Goal: Task Accomplishment & Management: Use online tool/utility

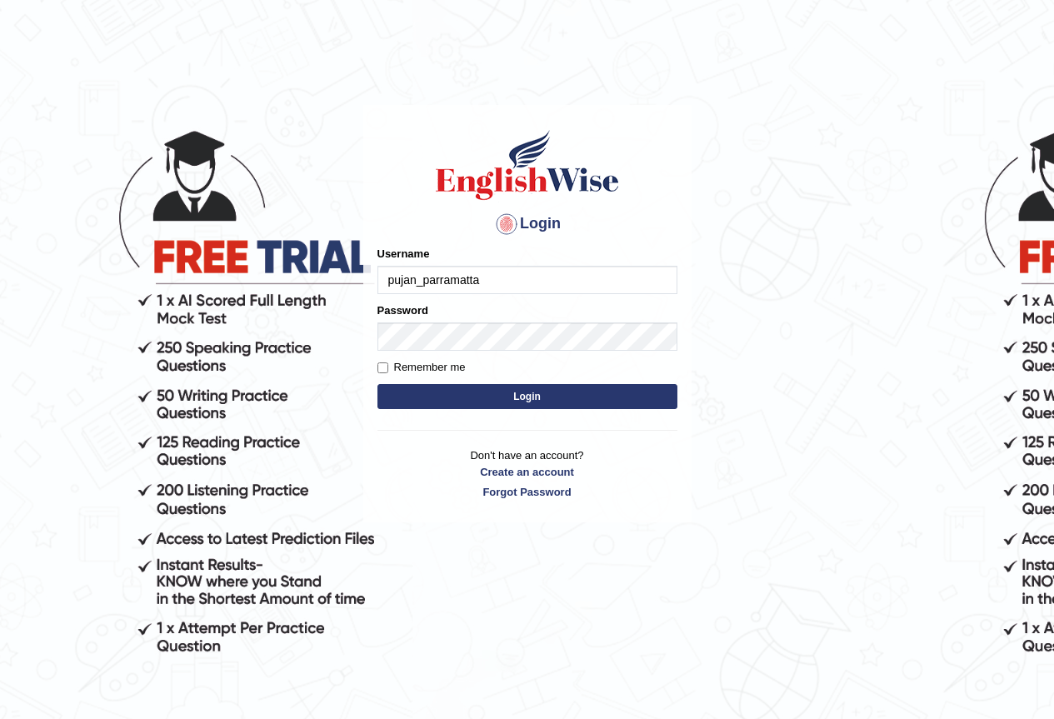
type input "pujan_parramatta"
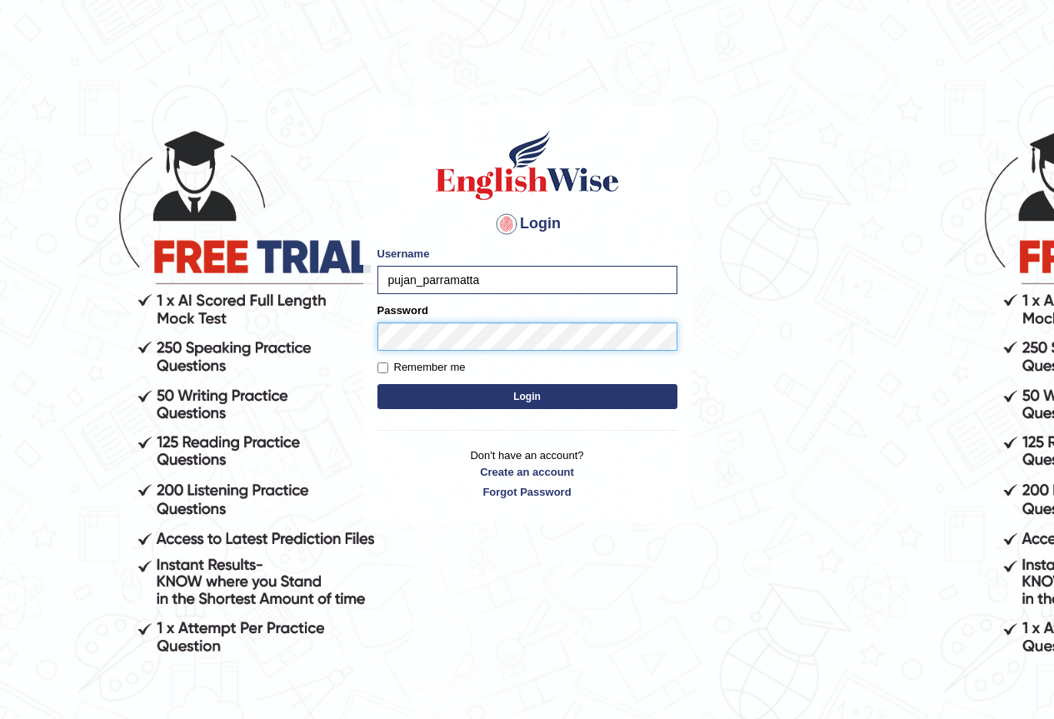
click at [377, 384] on button "Login" at bounding box center [527, 396] width 300 height 25
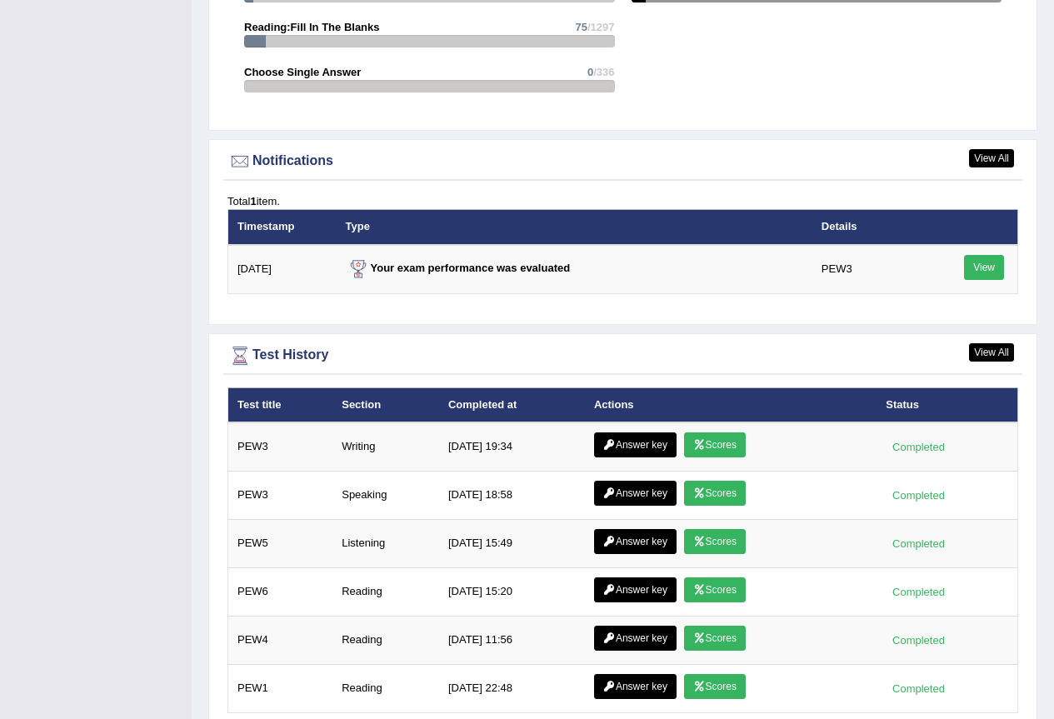
scroll to position [2072, 0]
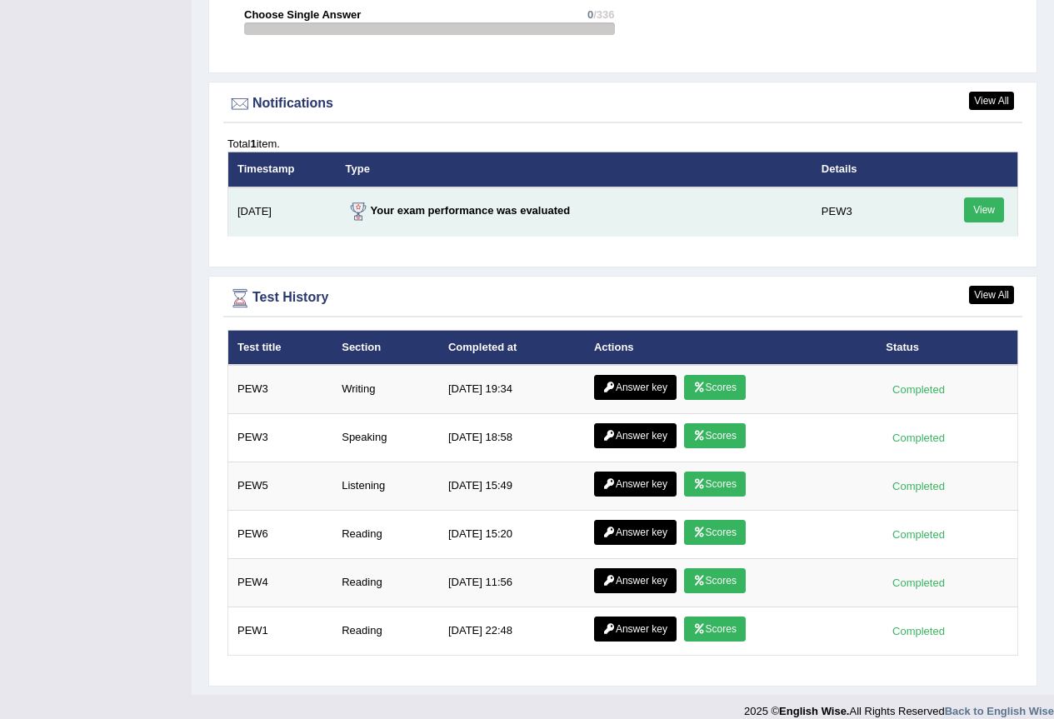
click at [987, 197] on link "View" at bounding box center [984, 209] width 40 height 25
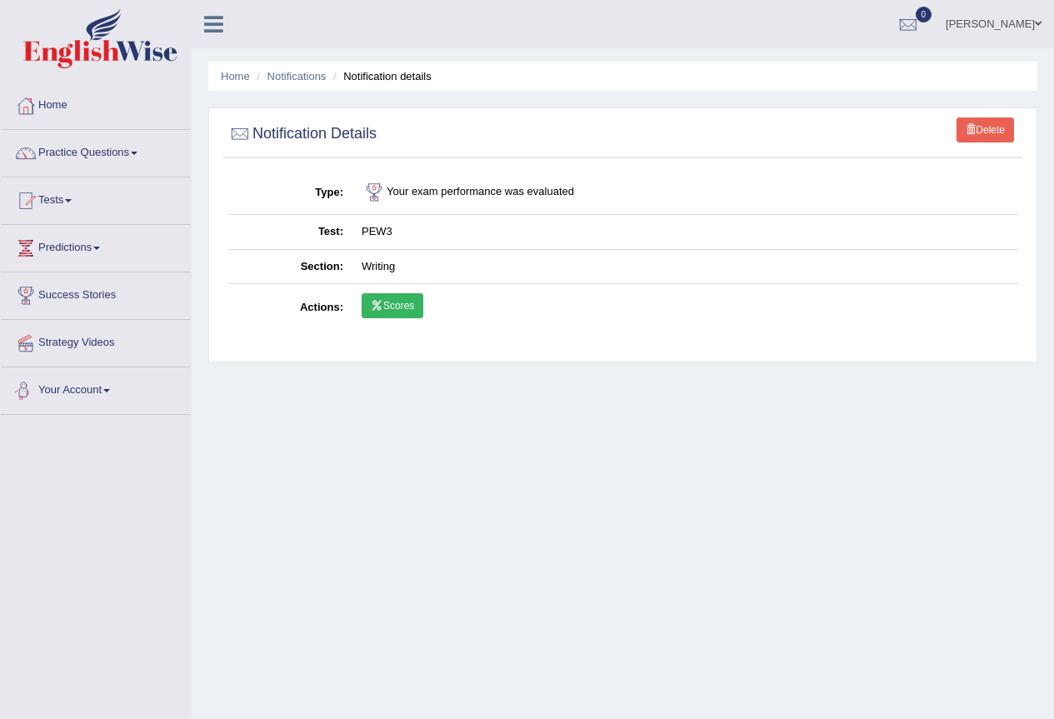
click at [395, 300] on link "Scores" at bounding box center [393, 305] width 62 height 25
click at [290, 71] on link "Notifications" at bounding box center [296, 76] width 59 height 12
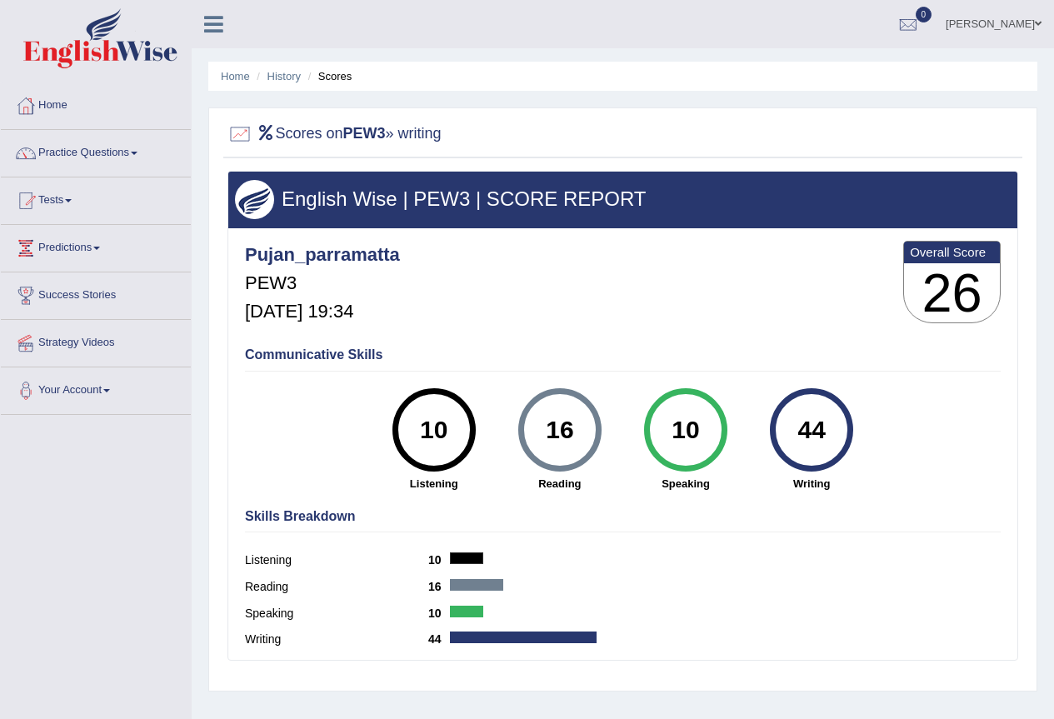
click at [328, 82] on li "Scores" at bounding box center [328, 76] width 48 height 16
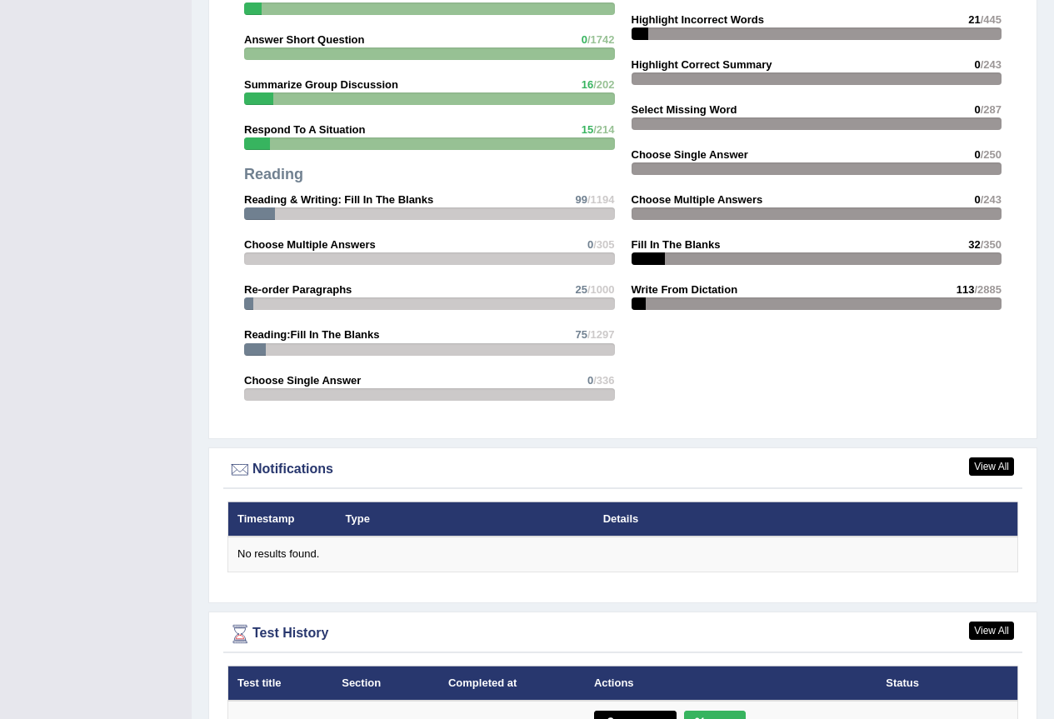
scroll to position [1750, 0]
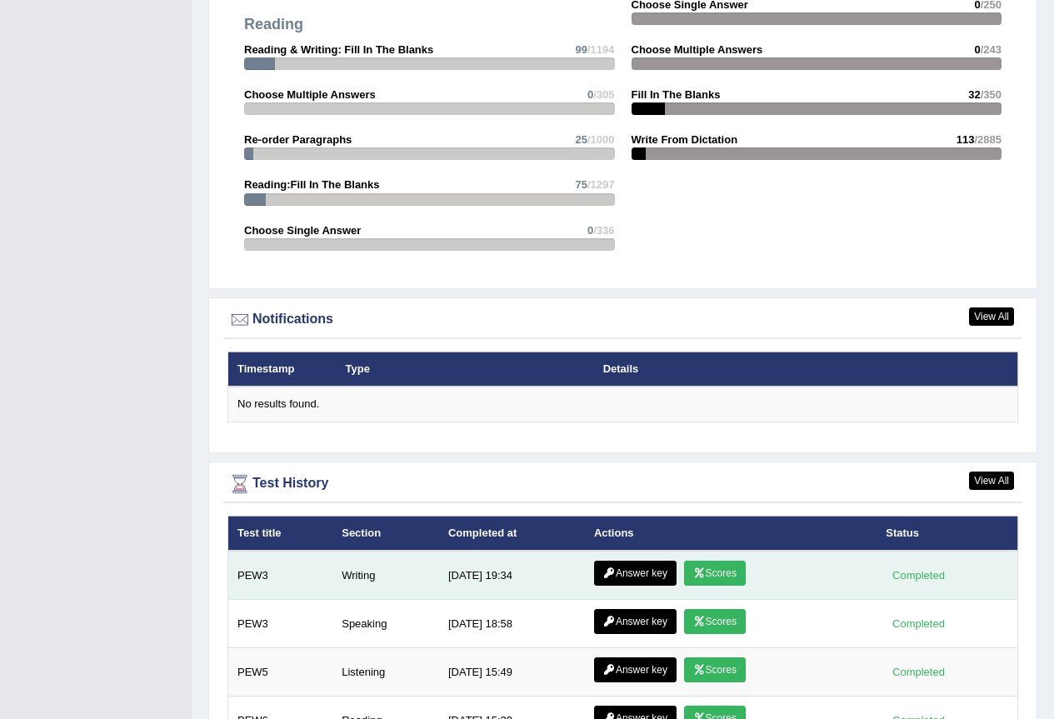
click at [649, 561] on link "Answer key" at bounding box center [635, 573] width 82 height 25
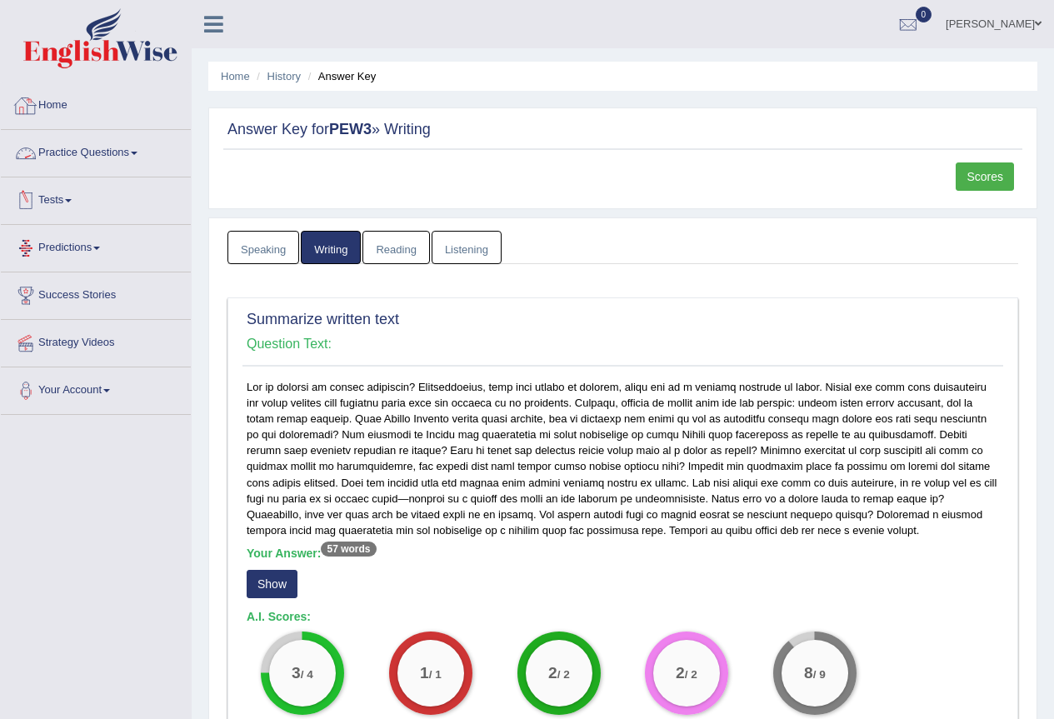
click at [65, 204] on link "Tests" at bounding box center [96, 198] width 190 height 42
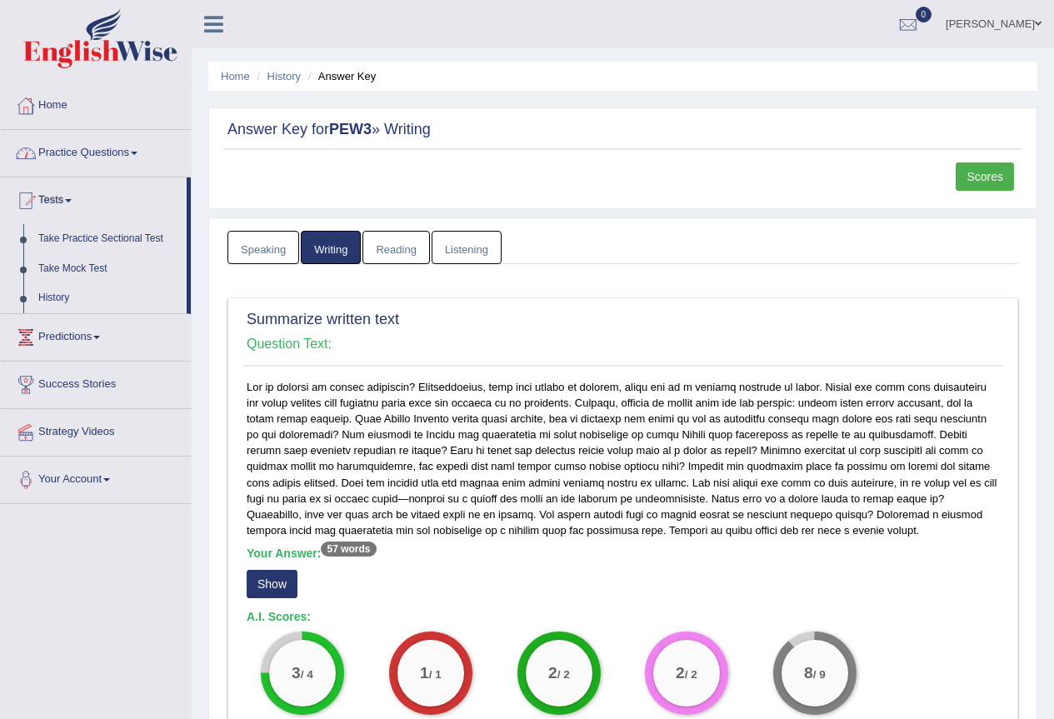
click at [72, 157] on link "Practice Questions" at bounding box center [96, 151] width 190 height 42
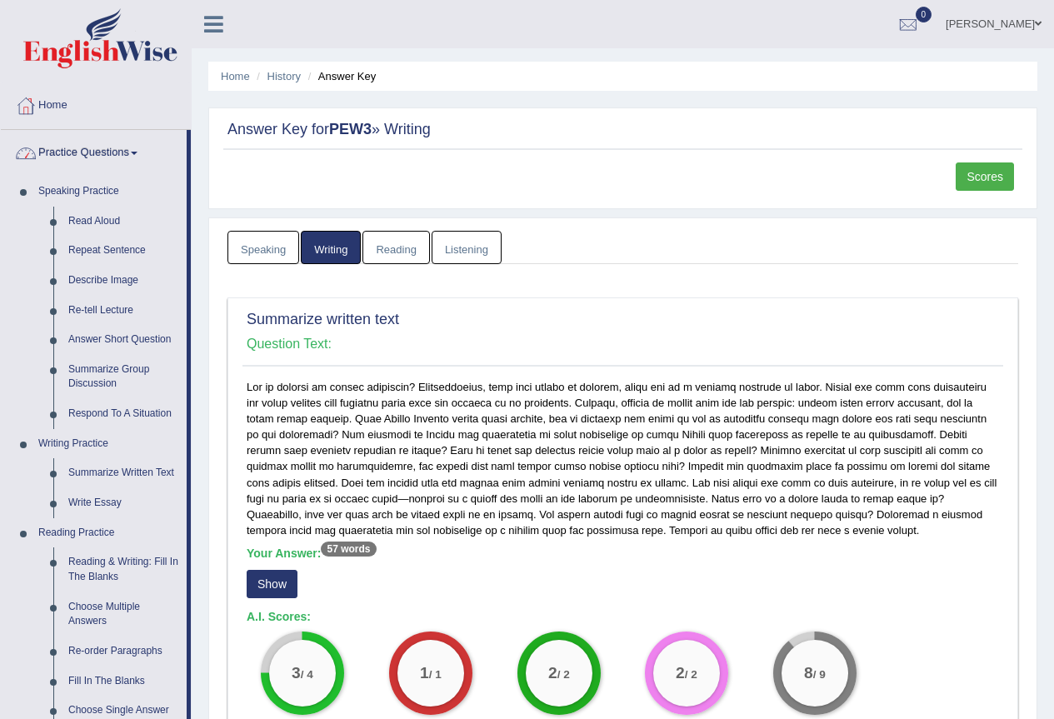
click at [50, 151] on link "Practice Questions" at bounding box center [94, 151] width 186 height 42
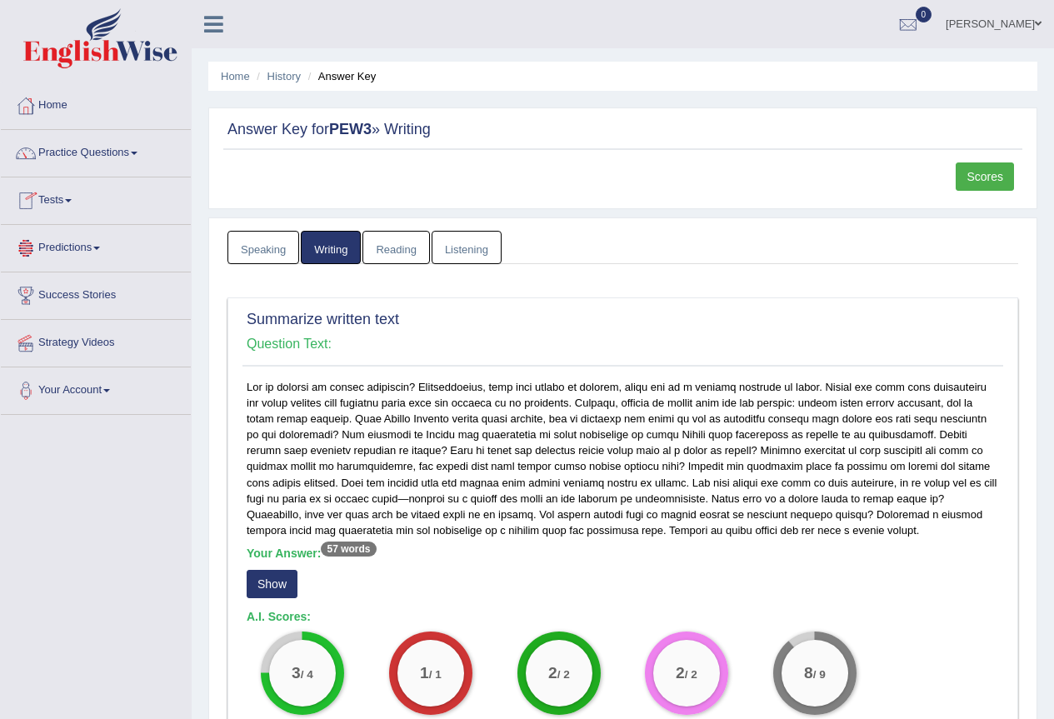
click at [76, 207] on link "Tests" at bounding box center [96, 198] width 190 height 42
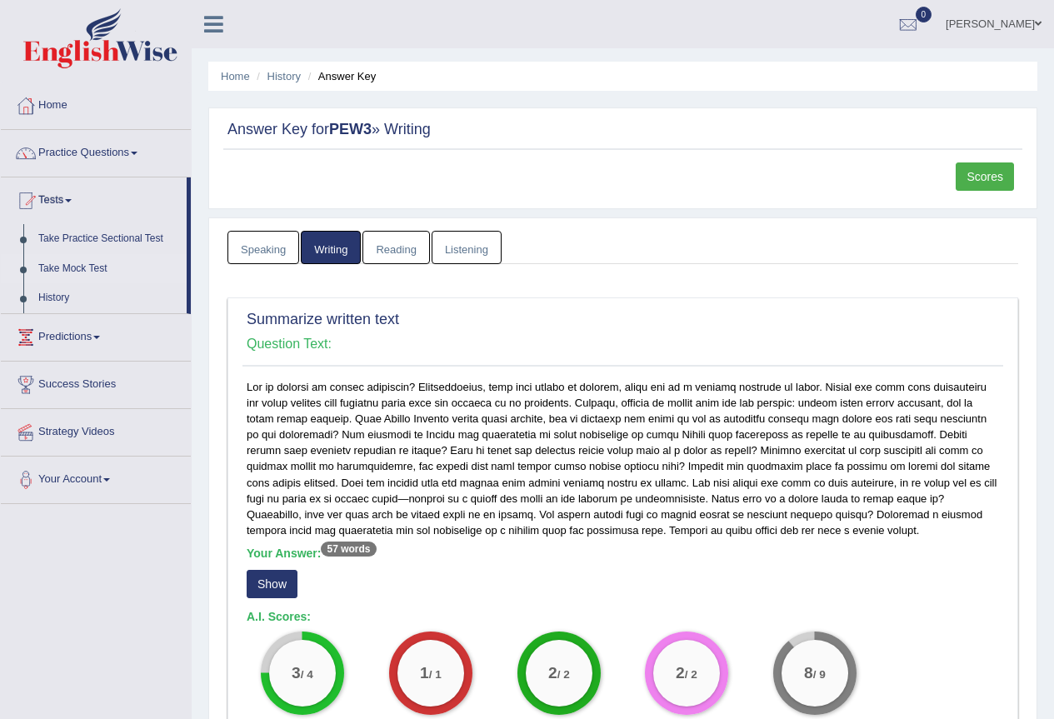
click at [78, 275] on link "Take Mock Test" at bounding box center [109, 269] width 156 height 30
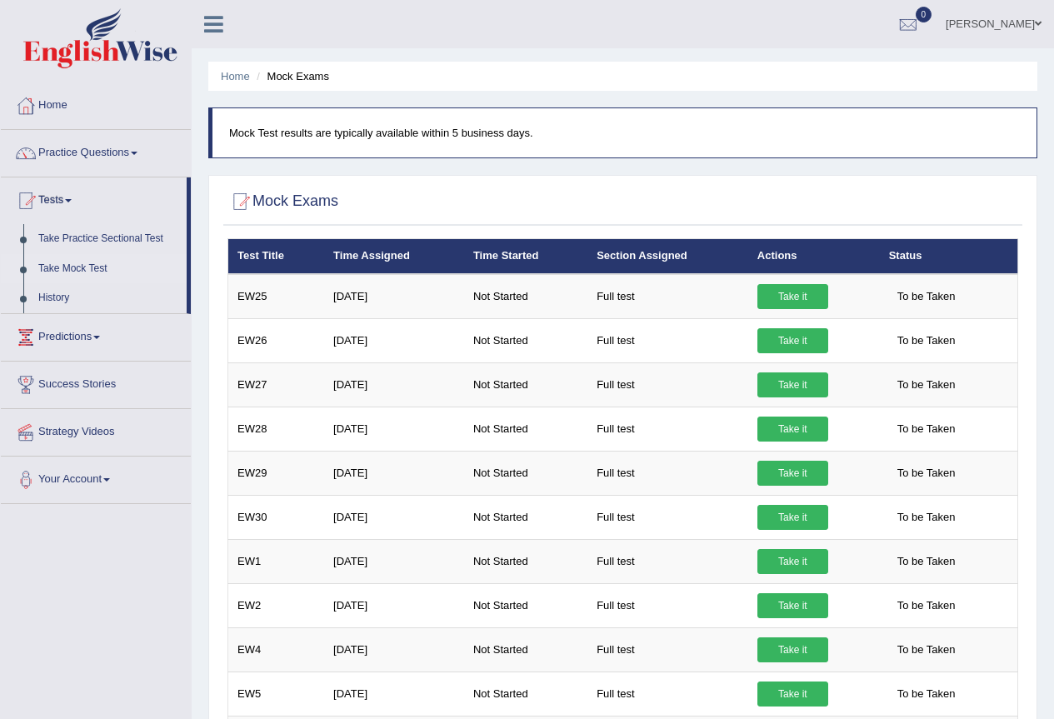
click at [499, 382] on td "Not Started" at bounding box center [525, 384] width 123 height 44
click at [1053, 369] on html "Toggle navigation Home Practice Questions Speaking Practice Read Aloud Repeat S…" at bounding box center [527, 359] width 1054 height 719
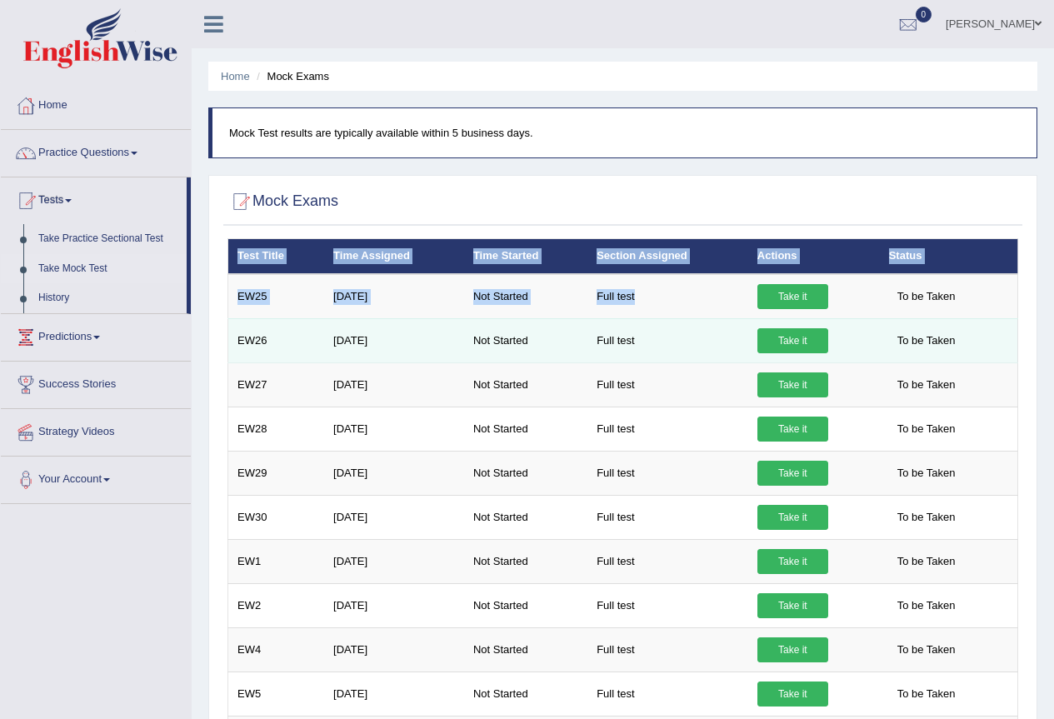
click at [790, 342] on link "Take it" at bounding box center [792, 340] width 71 height 25
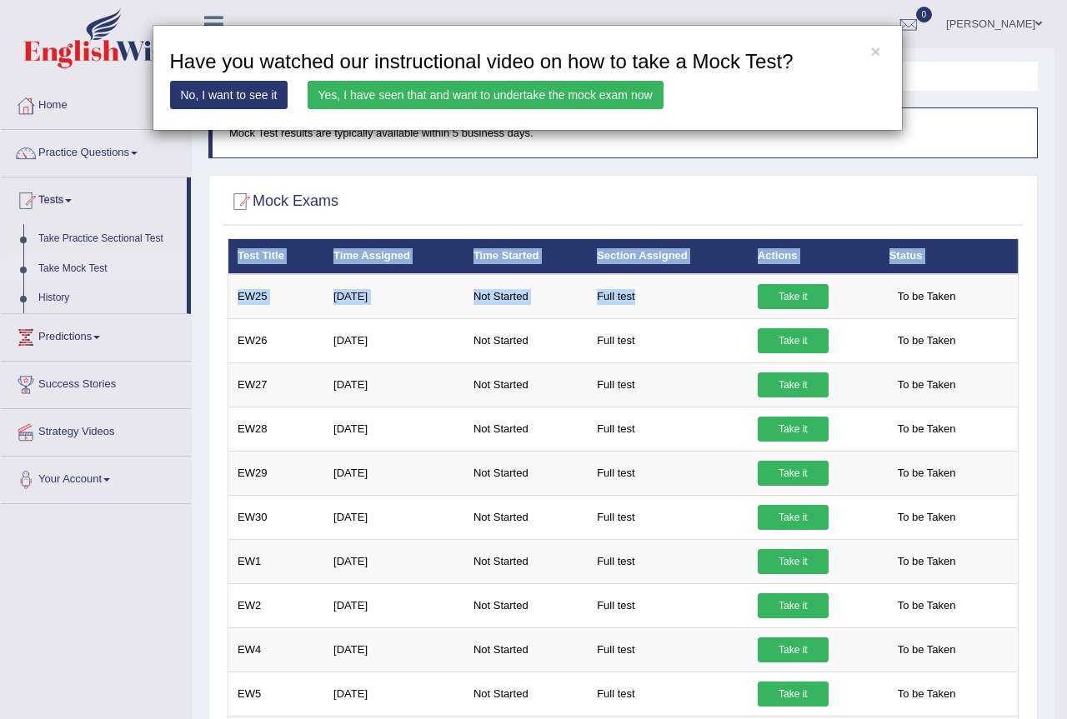
click at [447, 92] on link "Yes, I have seen that and want to undertake the mock exam now" at bounding box center [485, 95] width 356 height 28
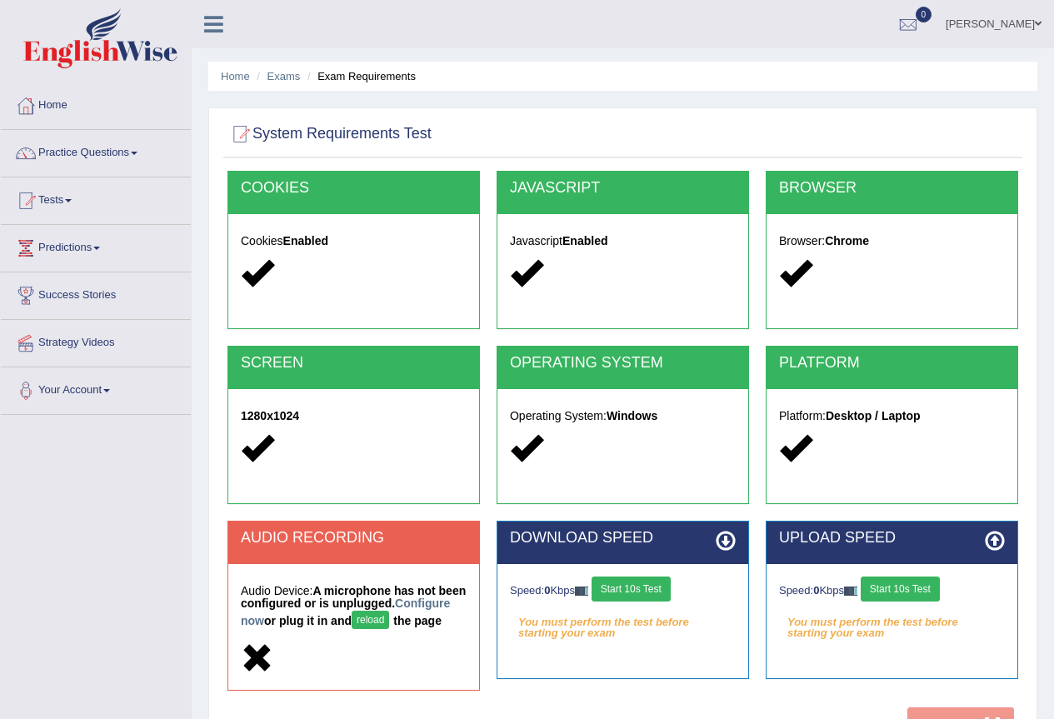
click at [647, 590] on button "Start 10s Test" at bounding box center [631, 589] width 79 height 25
click at [912, 586] on button "Start 10s Test" at bounding box center [900, 589] width 79 height 25
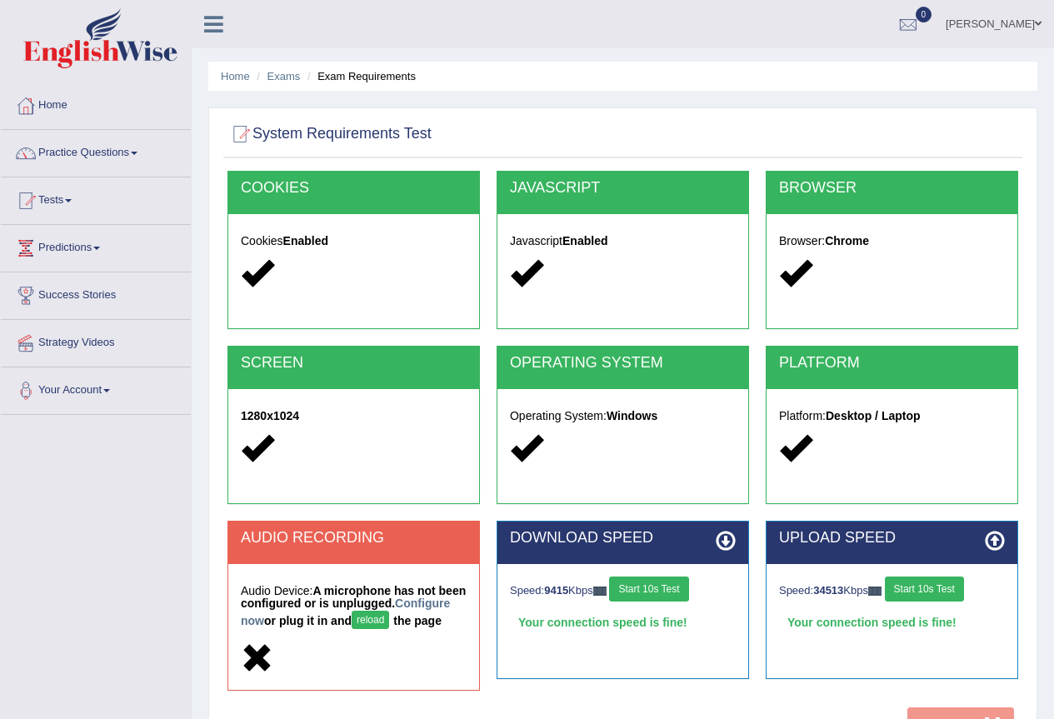
click at [389, 618] on button "reload" at bounding box center [370, 620] width 37 height 18
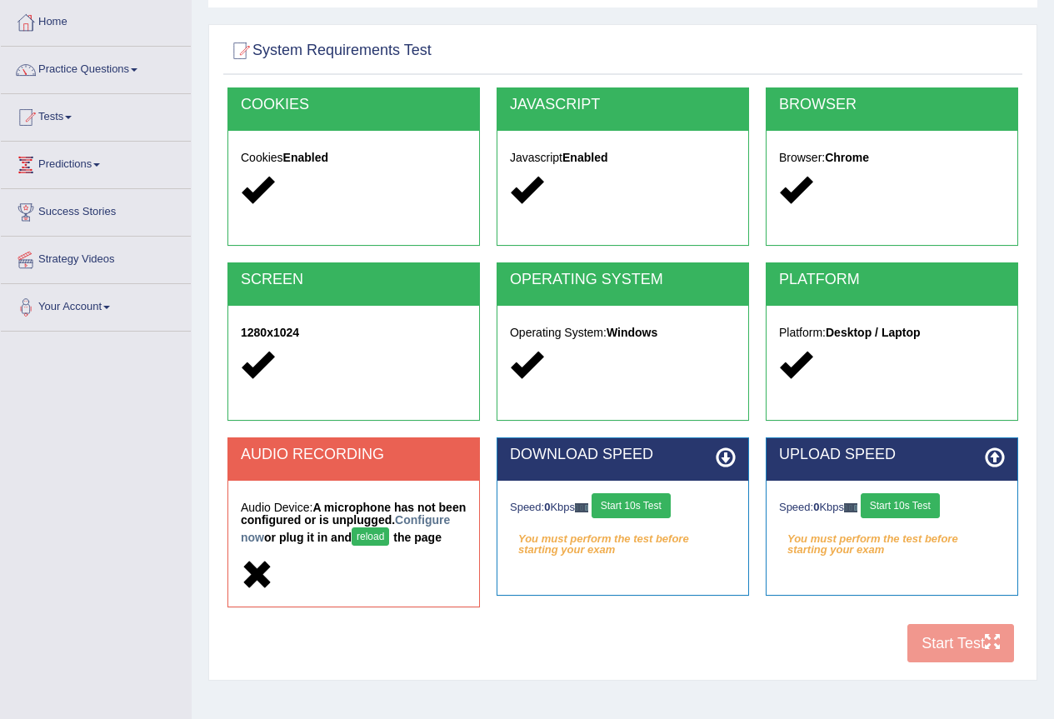
scroll to position [156, 0]
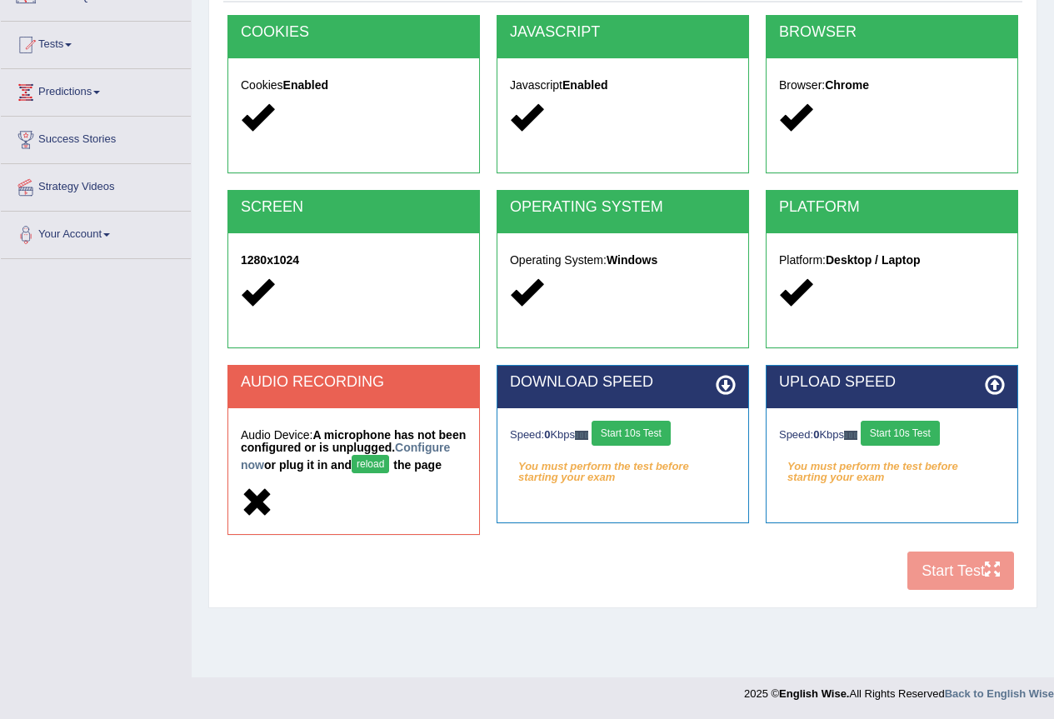
click at [652, 425] on button "Start 10s Test" at bounding box center [631, 433] width 79 height 25
click at [917, 430] on button "Start 10s Test" at bounding box center [900, 433] width 79 height 25
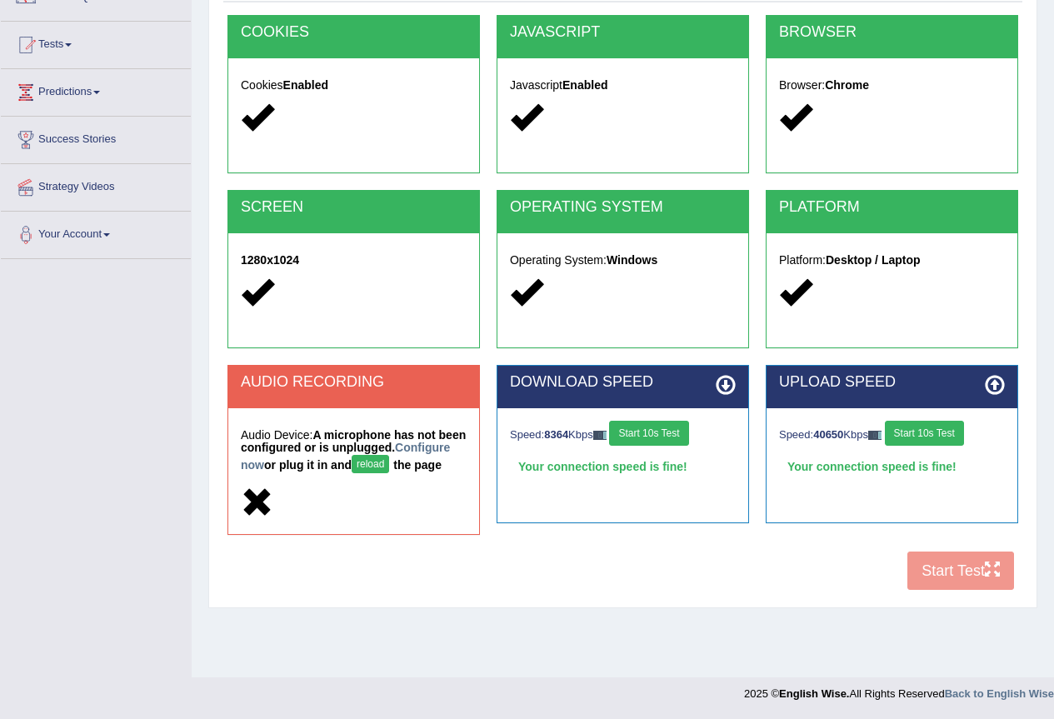
click at [389, 462] on button "reload" at bounding box center [370, 464] width 37 height 18
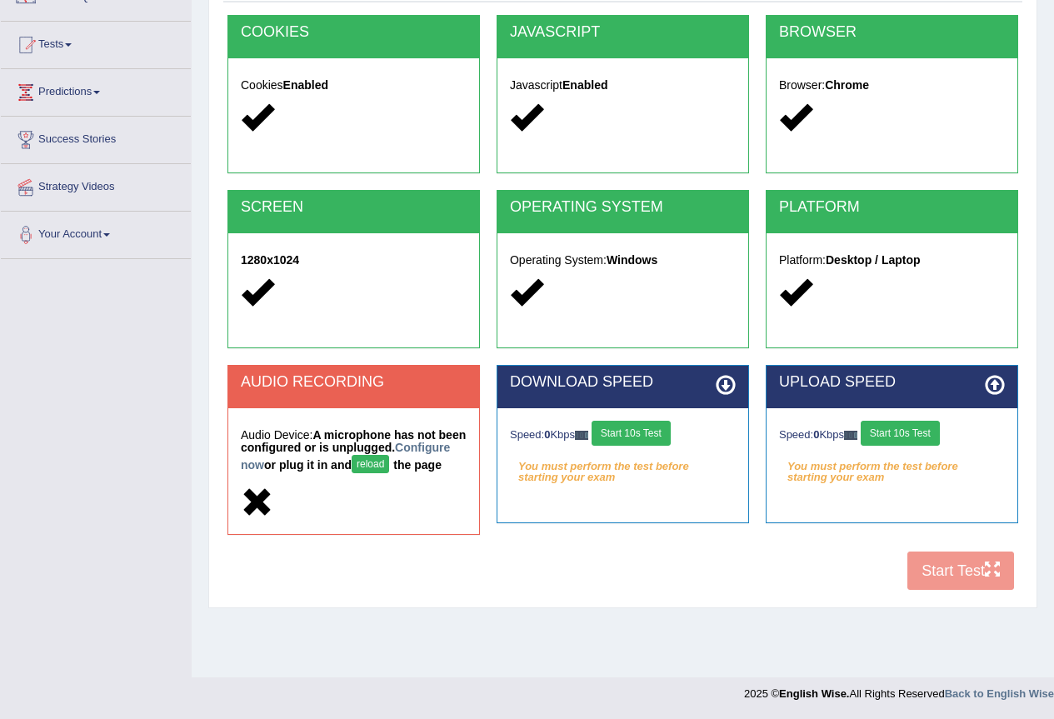
drag, startPoint x: 462, startPoint y: 463, endPoint x: 446, endPoint y: 452, distance: 20.3
click at [463, 463] on h5 "Audio Device: A microphone has not been configured or is unplugged. Configure n…" at bounding box center [354, 453] width 226 height 48
click at [400, 383] on h2 "AUDIO RECORDING" at bounding box center [354, 382] width 226 height 17
click at [401, 384] on h2 "AUDIO RECORDING" at bounding box center [354, 382] width 226 height 17
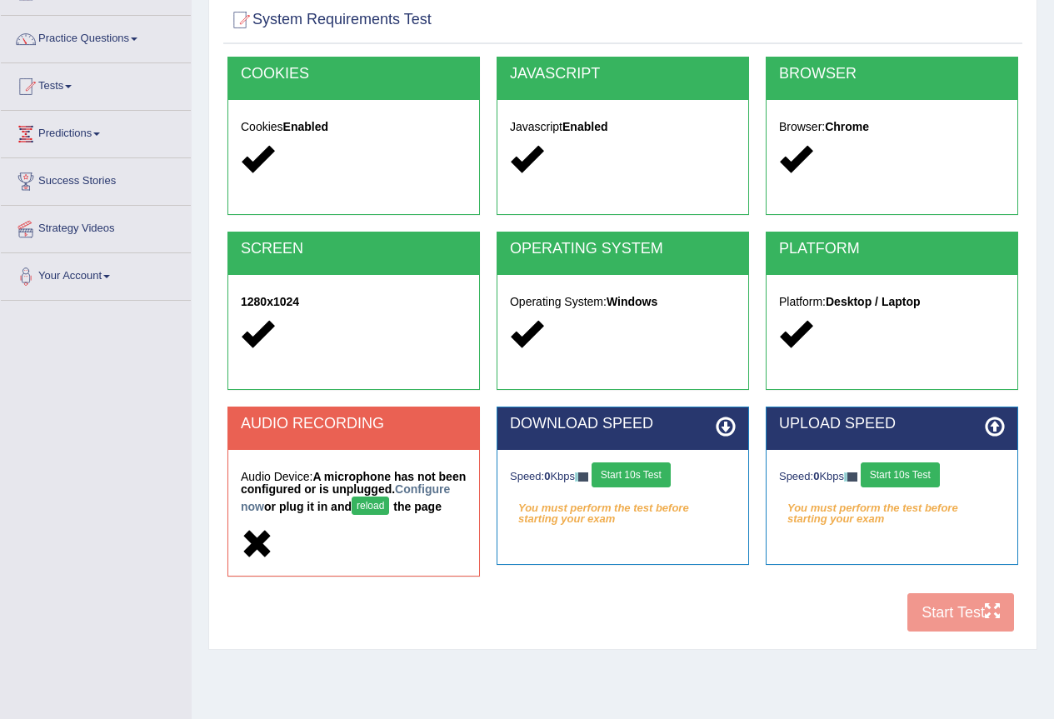
scroll to position [72, 0]
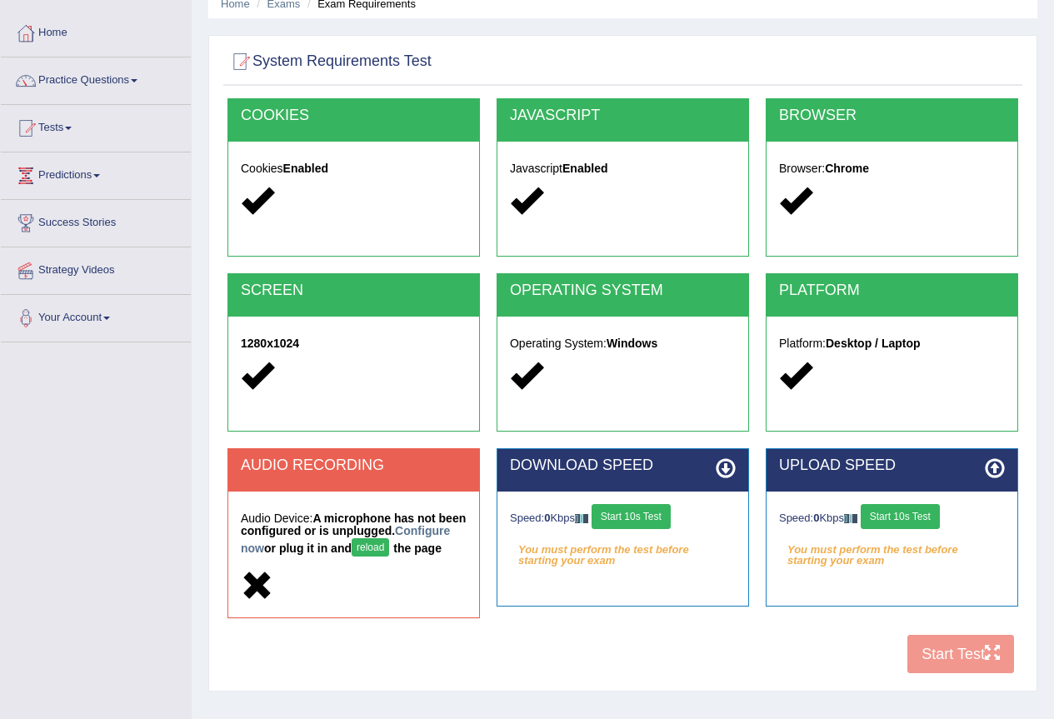
click at [648, 523] on button "Start 10s Test" at bounding box center [631, 516] width 79 height 25
click at [904, 519] on button "Start 10s Test" at bounding box center [900, 516] width 79 height 25
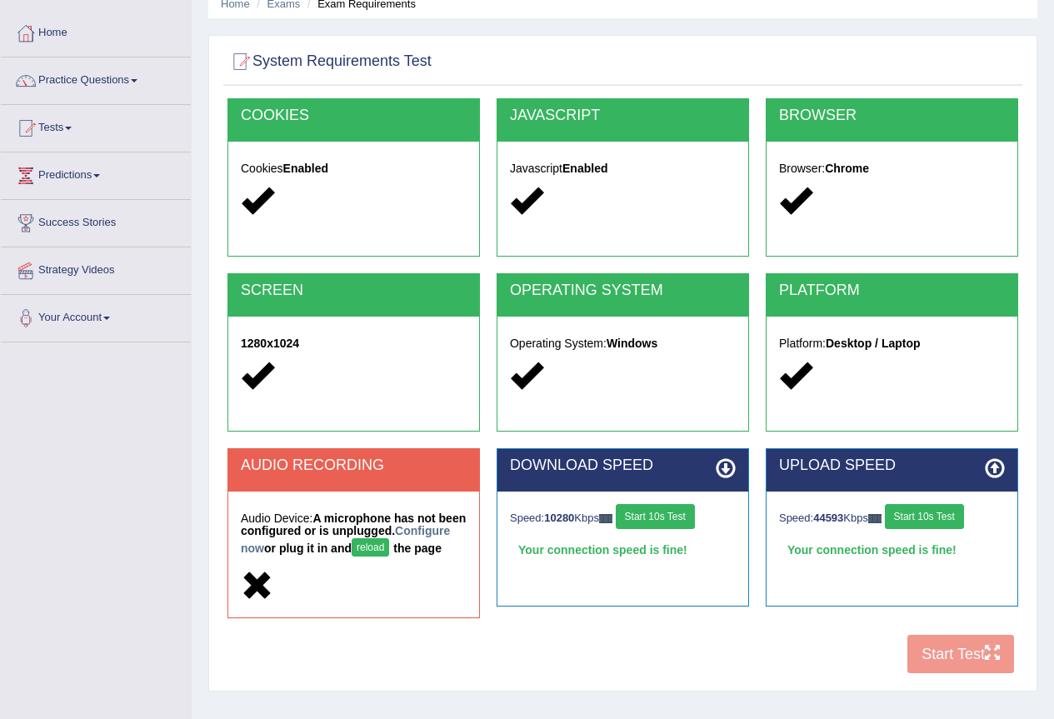
click at [937, 519] on button "Start 10s Test" at bounding box center [924, 516] width 79 height 25
click at [687, 514] on button "Start 10s Test" at bounding box center [655, 516] width 79 height 25
click at [916, 512] on button "Start 10s Test" at bounding box center [924, 516] width 79 height 25
click at [630, 516] on button "Start 10s Test" at bounding box center [648, 516] width 79 height 25
click at [389, 542] on button "reload" at bounding box center [370, 547] width 37 height 18
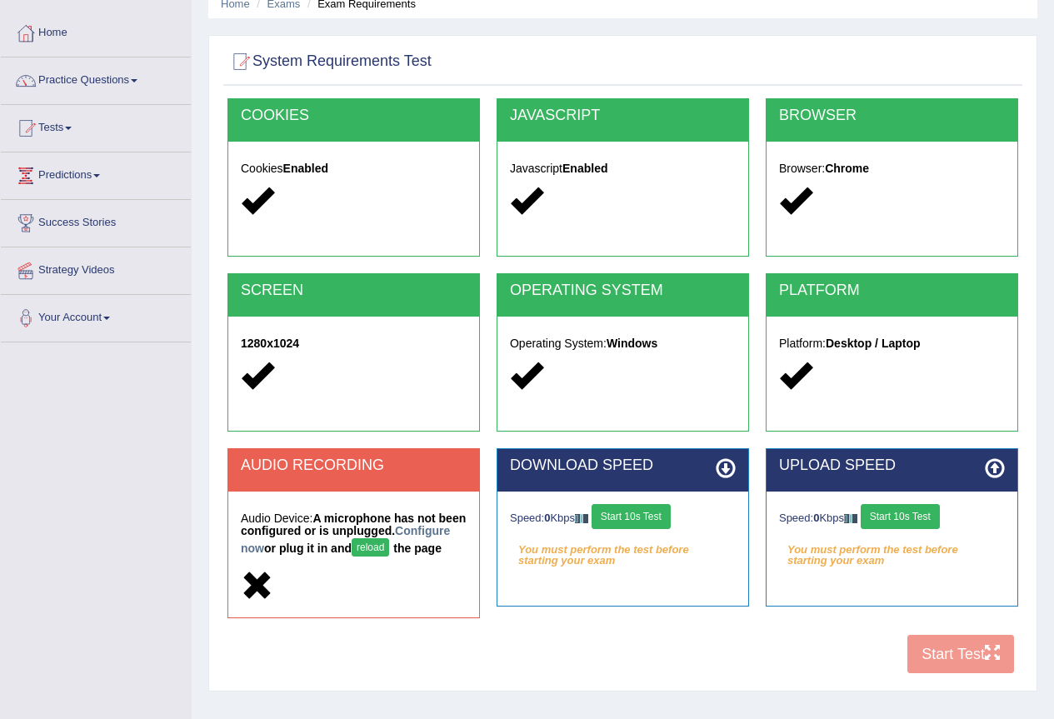
click at [252, 584] on icon at bounding box center [257, 586] width 32 height 32
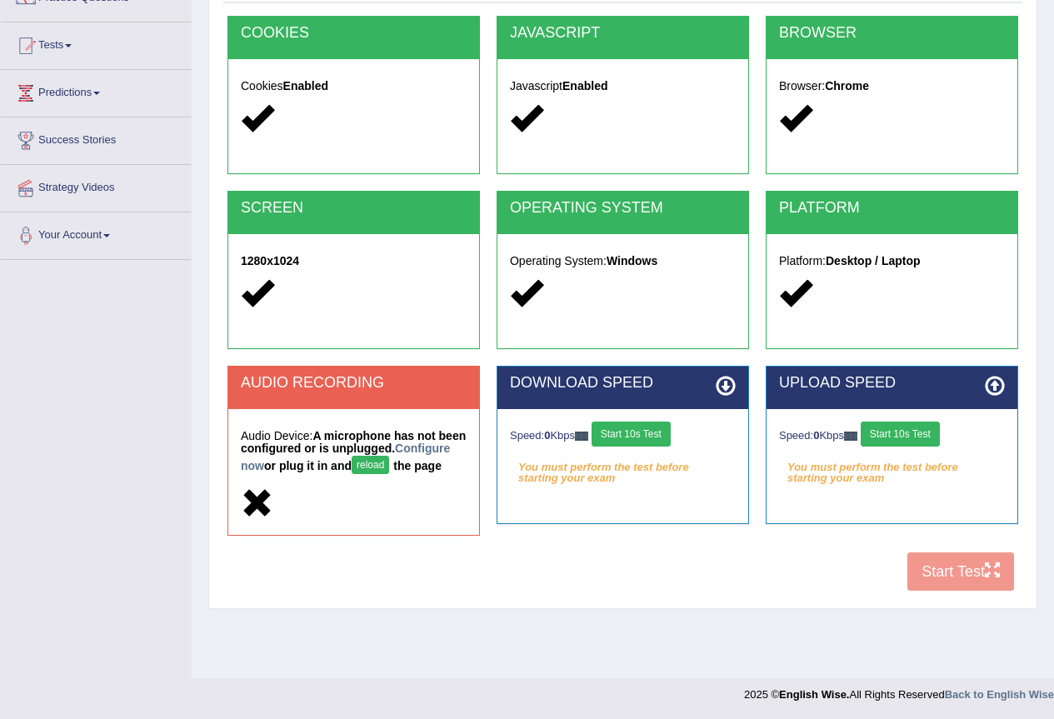
scroll to position [156, 0]
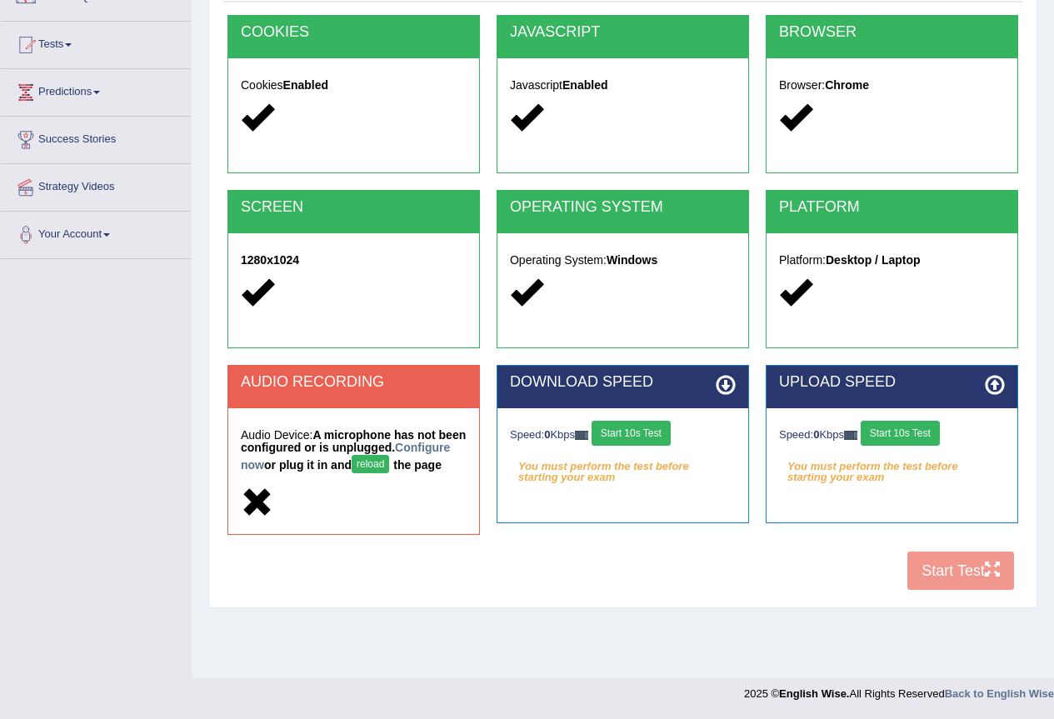
click at [978, 587] on div "COOKIES Cookies Enabled JAVASCRIPT Javascript Enabled BROWSER Browser: Chrome S…" at bounding box center [622, 307] width 799 height 584
click at [996, 382] on icon at bounding box center [995, 385] width 20 height 20
click at [647, 432] on button "Start 10s Test" at bounding box center [631, 433] width 79 height 25
click at [927, 432] on button "Start 10s Test" at bounding box center [900, 433] width 79 height 25
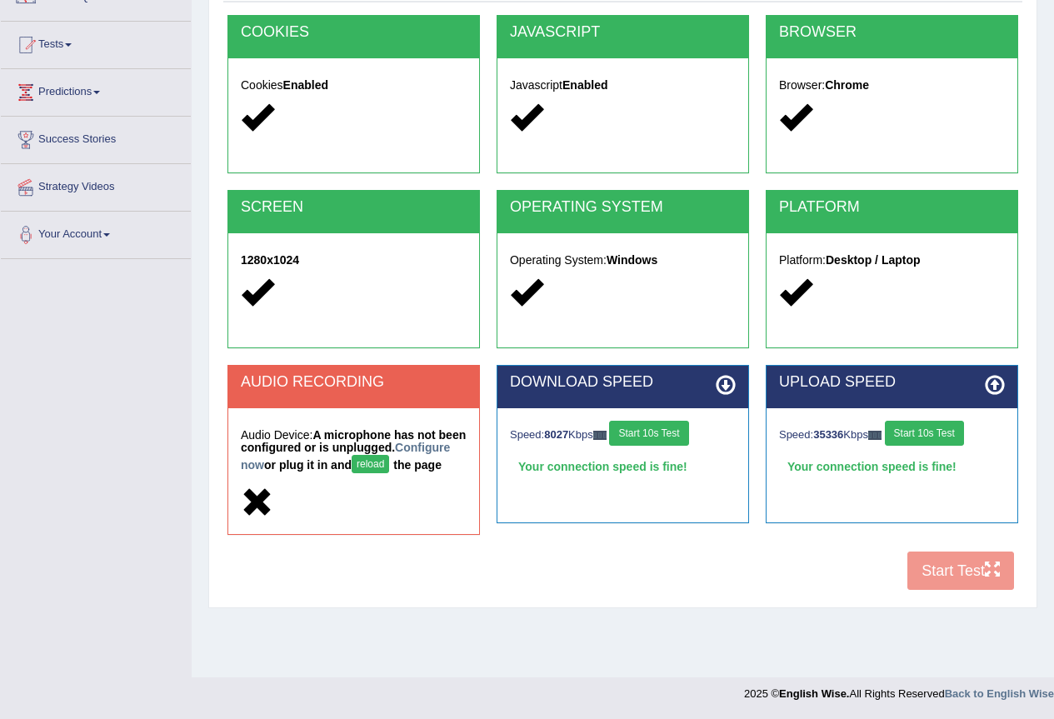
click at [927, 432] on button "Start 10s Test" at bounding box center [924, 433] width 79 height 25
click at [389, 462] on button "reload" at bounding box center [370, 464] width 37 height 18
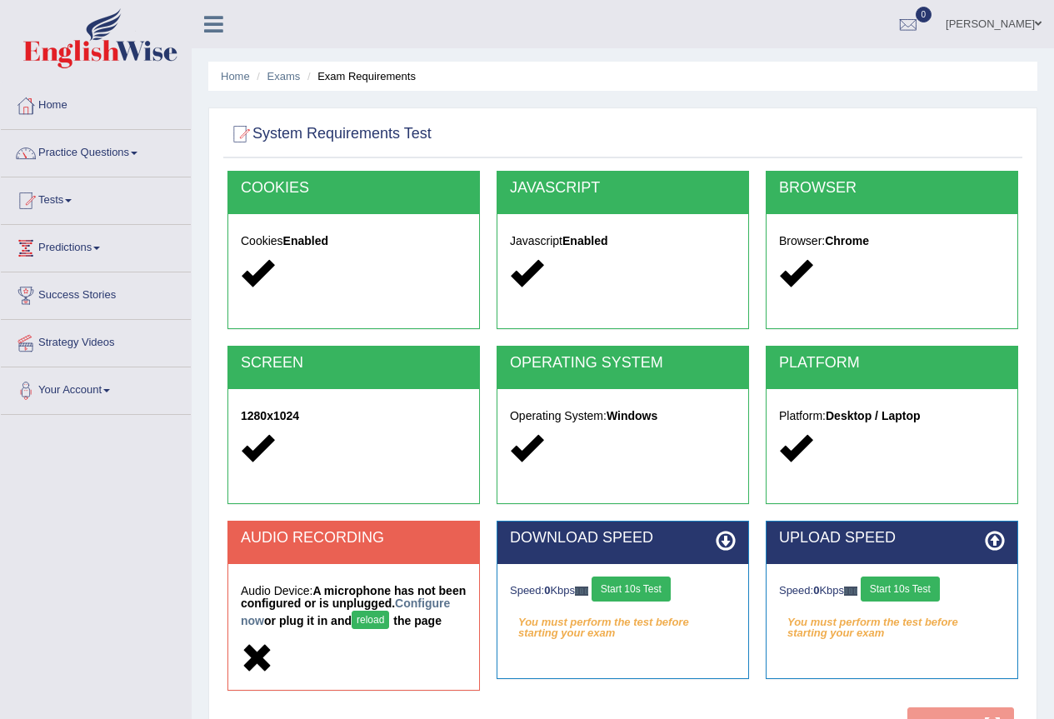
click at [416, 559] on div "AUDIO RECORDING" at bounding box center [353, 543] width 251 height 42
click at [722, 537] on icon at bounding box center [726, 541] width 20 height 20
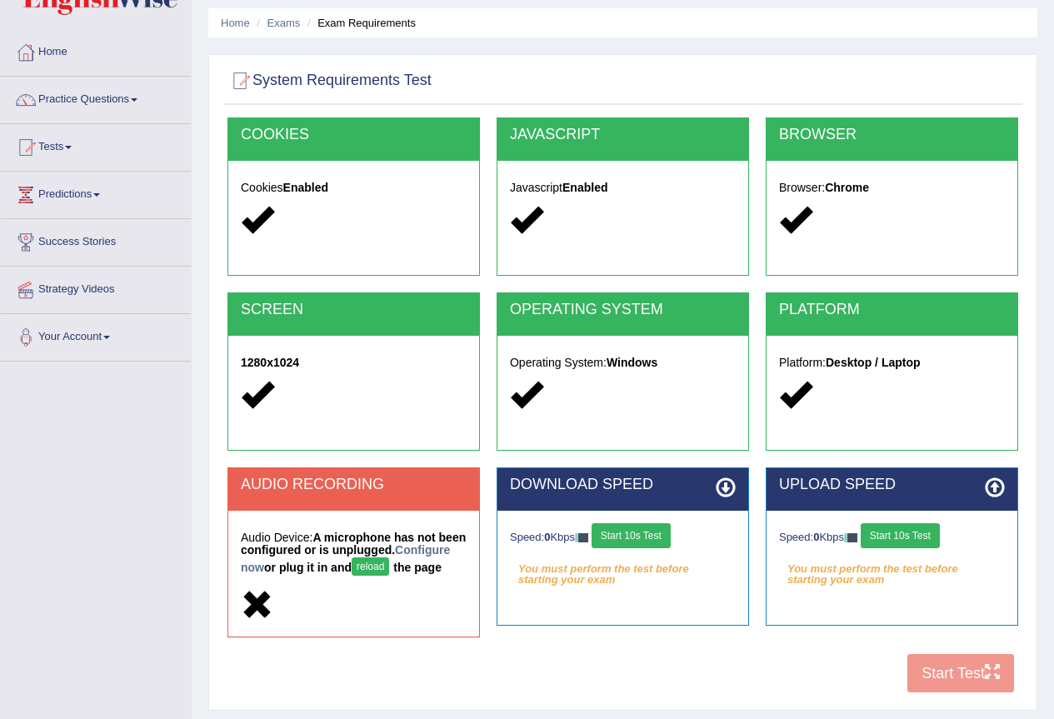
scroll to position [83, 0]
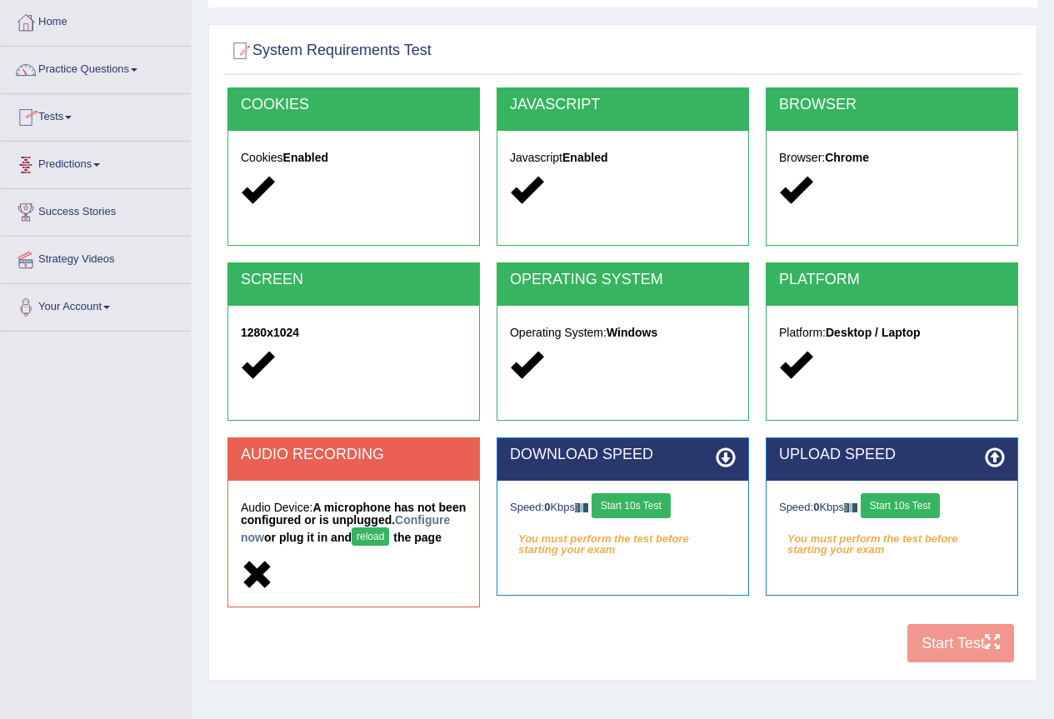
click at [77, 113] on link "Tests" at bounding box center [96, 115] width 190 height 42
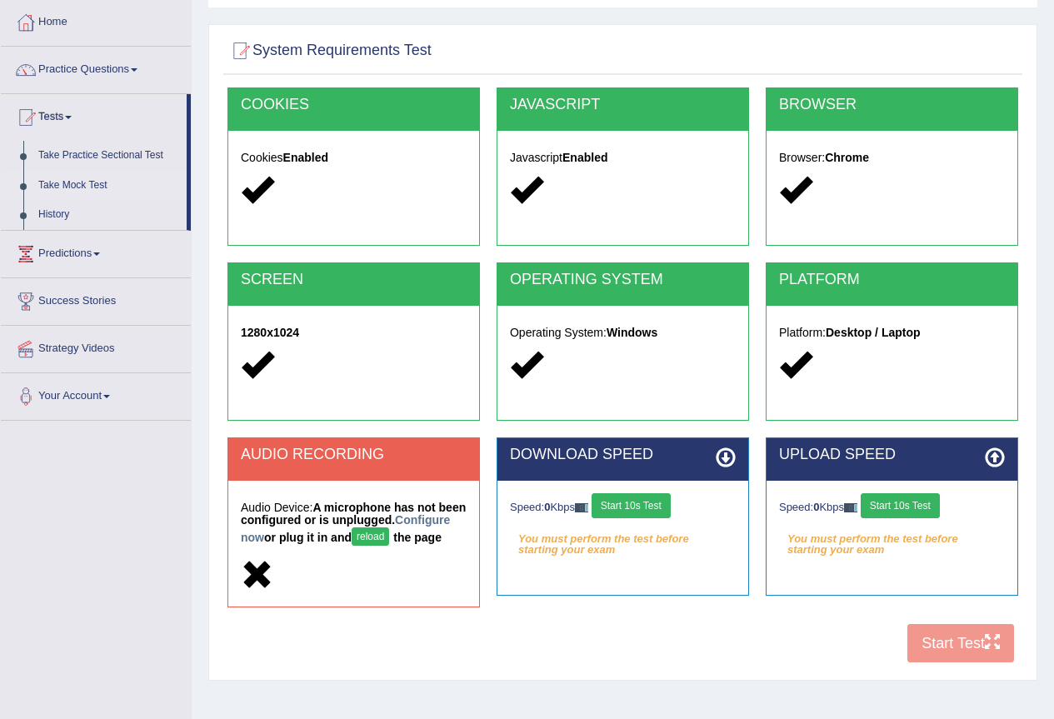
click at [85, 177] on link "Take Mock Test" at bounding box center [109, 186] width 156 height 30
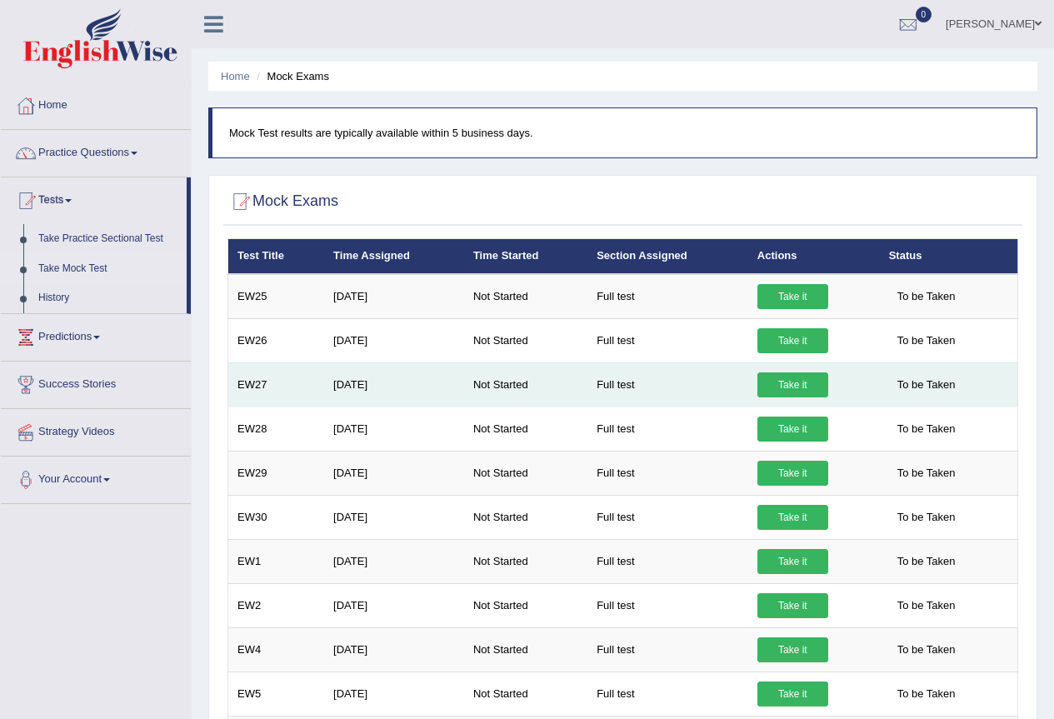
click at [789, 383] on link "Take it" at bounding box center [792, 384] width 71 height 25
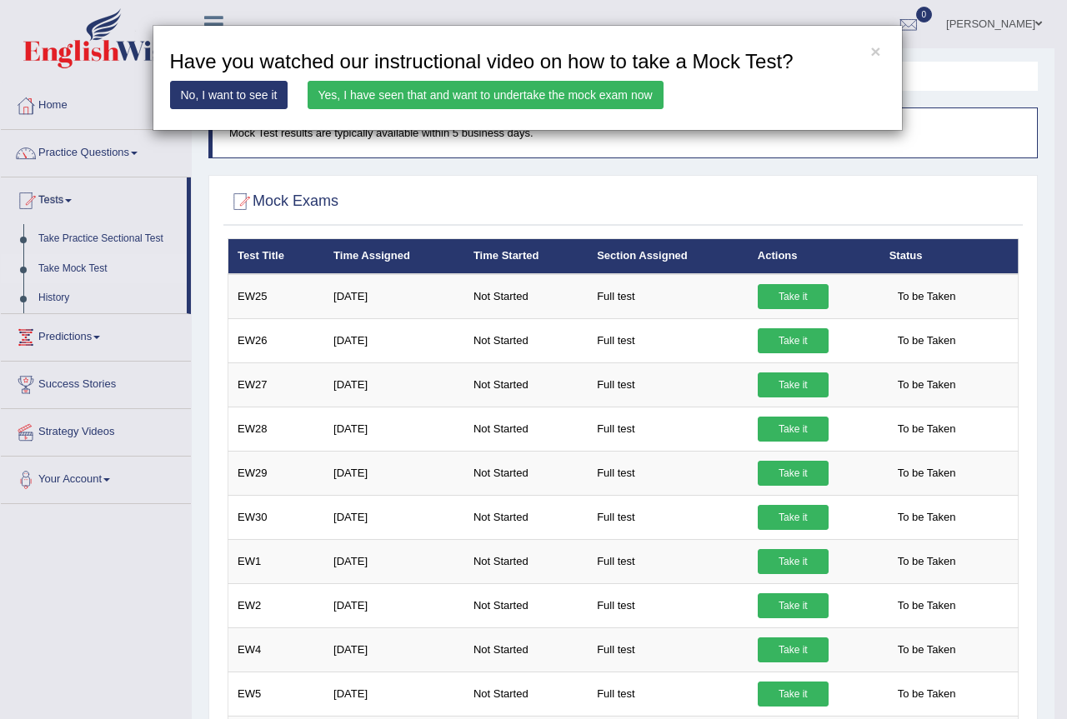
click at [589, 96] on link "Yes, I have seen that and want to undertake the mock exam now" at bounding box center [485, 95] width 356 height 28
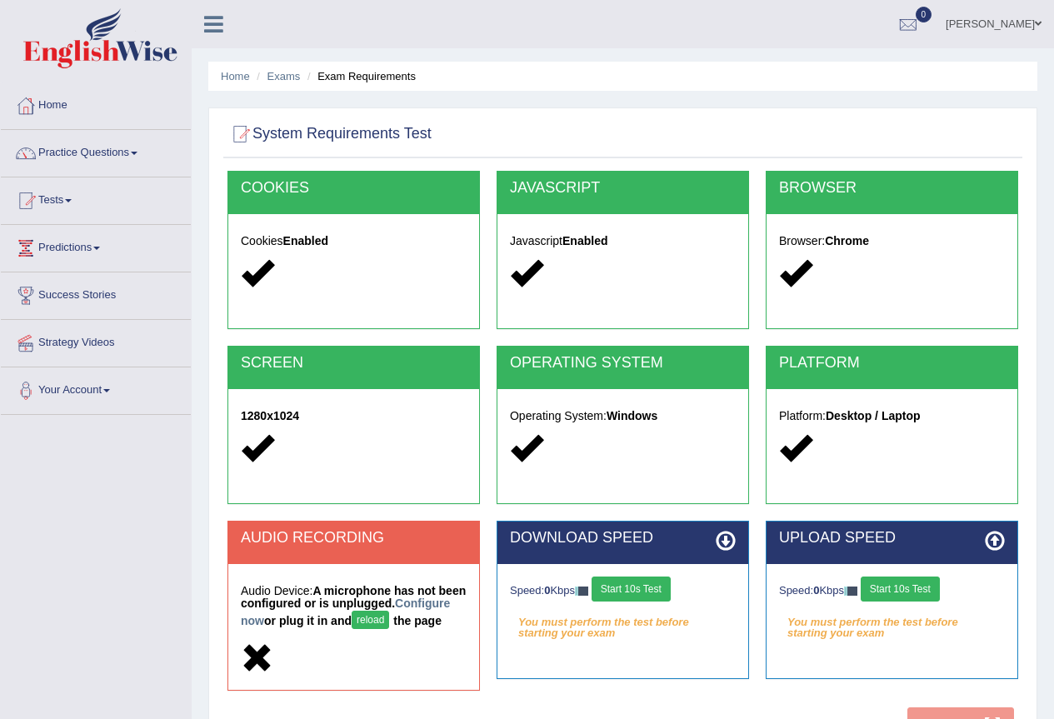
scroll to position [156, 0]
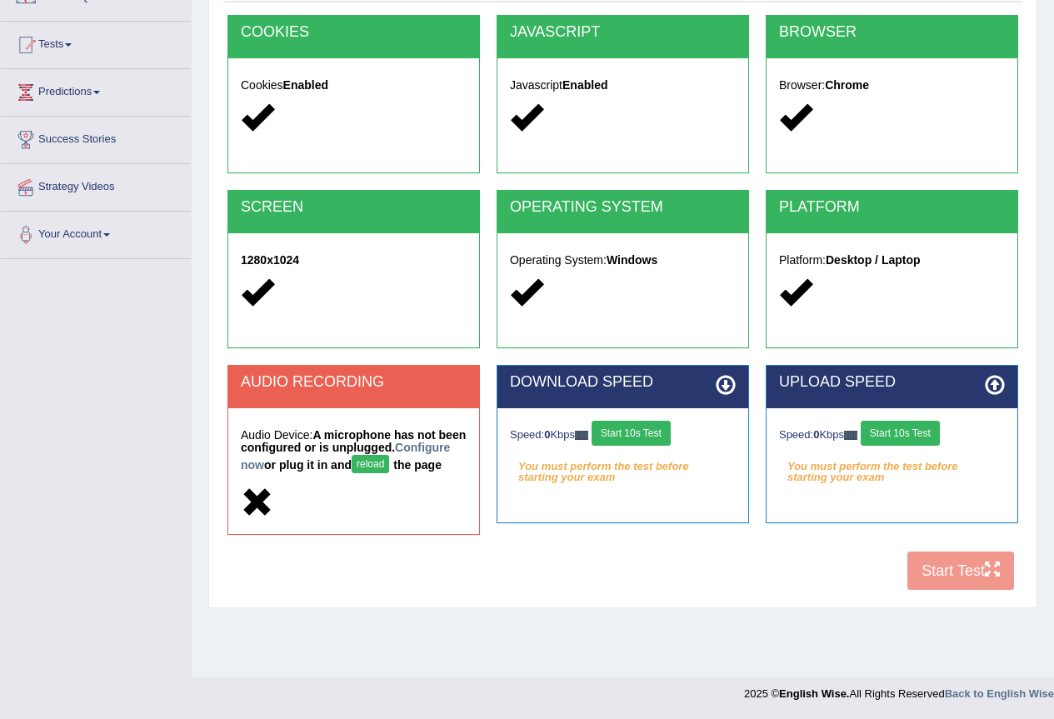
click at [653, 440] on button "Start 10s Test" at bounding box center [631, 433] width 79 height 25
click at [909, 432] on button "Start 10s Test" at bounding box center [900, 433] width 79 height 25
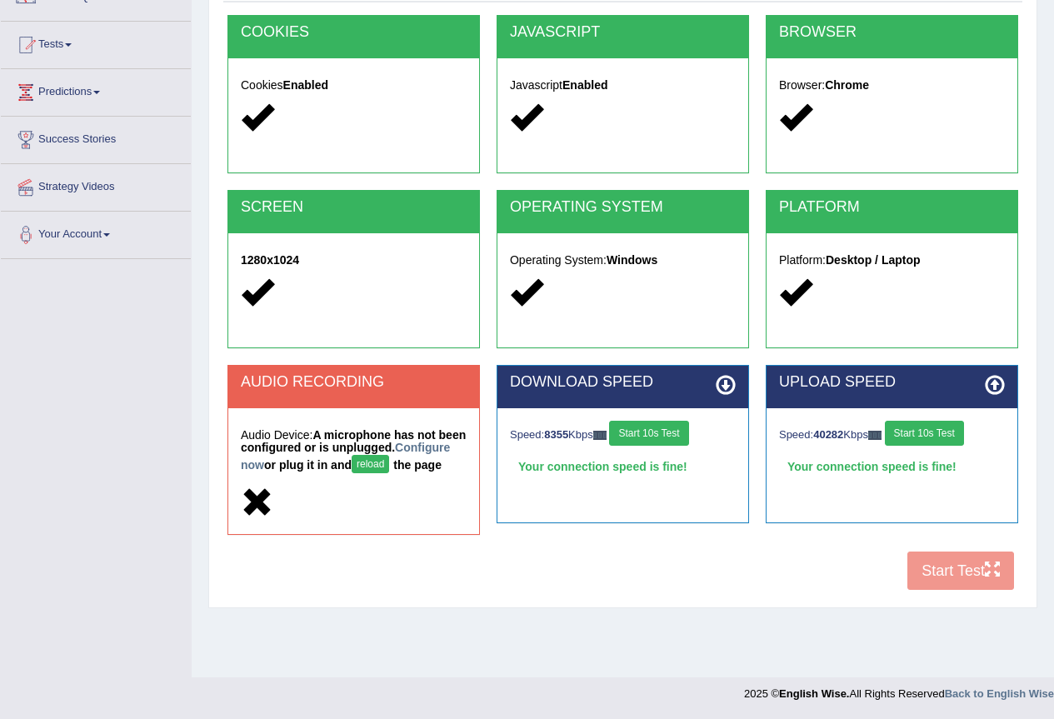
drag, startPoint x: 930, startPoint y: 583, endPoint x: 896, endPoint y: 560, distance: 41.4
click at [915, 572] on div "COOKIES Cookies Enabled JAVASCRIPT Javascript Enabled BROWSER Browser: Chrome S…" at bounding box center [622, 307] width 799 height 584
click at [389, 465] on button "reload" at bounding box center [370, 464] width 37 height 18
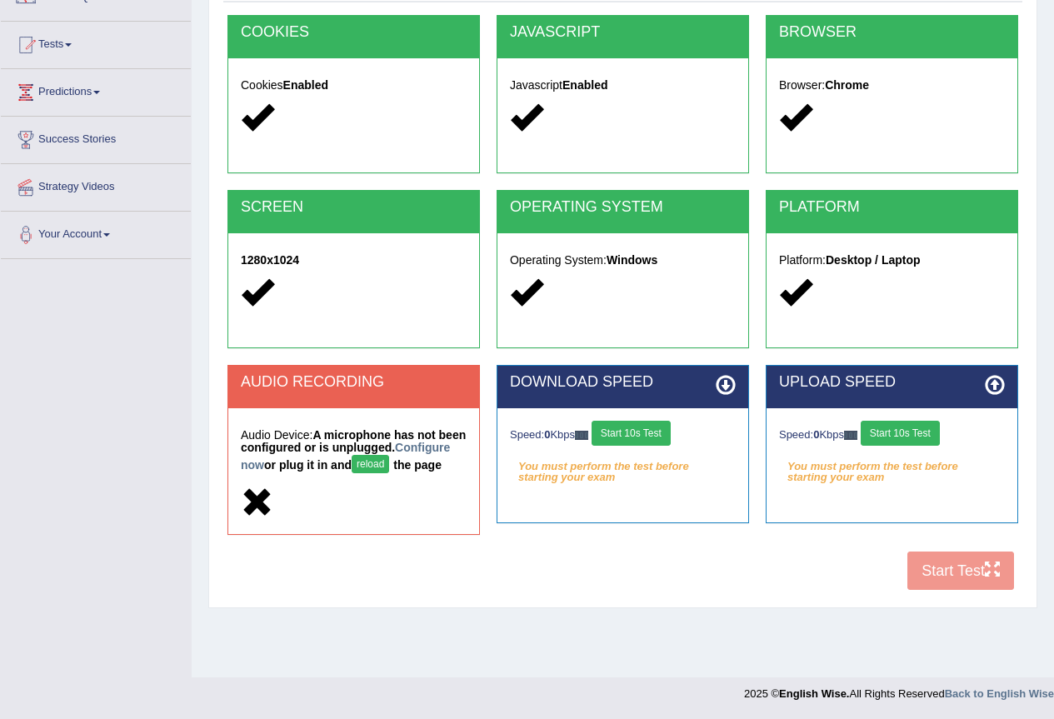
click at [443, 449] on h5 "Audio Device: A microphone has not been configured or is unplugged. Configure n…" at bounding box center [354, 453] width 226 height 48
click at [454, 451] on h5 "Audio Device: A microphone has not been configured or is unplugged. Configure n…" at bounding box center [354, 453] width 226 height 48
drag, startPoint x: 573, startPoint y: 379, endPoint x: 563, endPoint y: 398, distance: 21.6
click at [572, 392] on div "DOWNLOAD SPEED" at bounding box center [622, 387] width 251 height 42
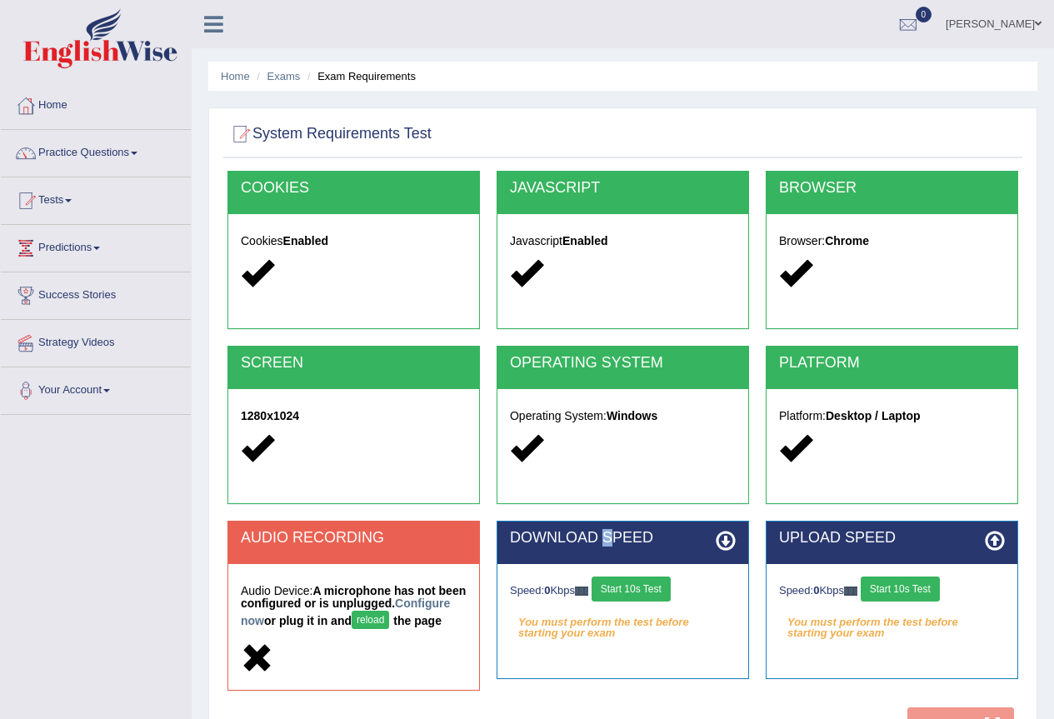
scroll to position [83, 0]
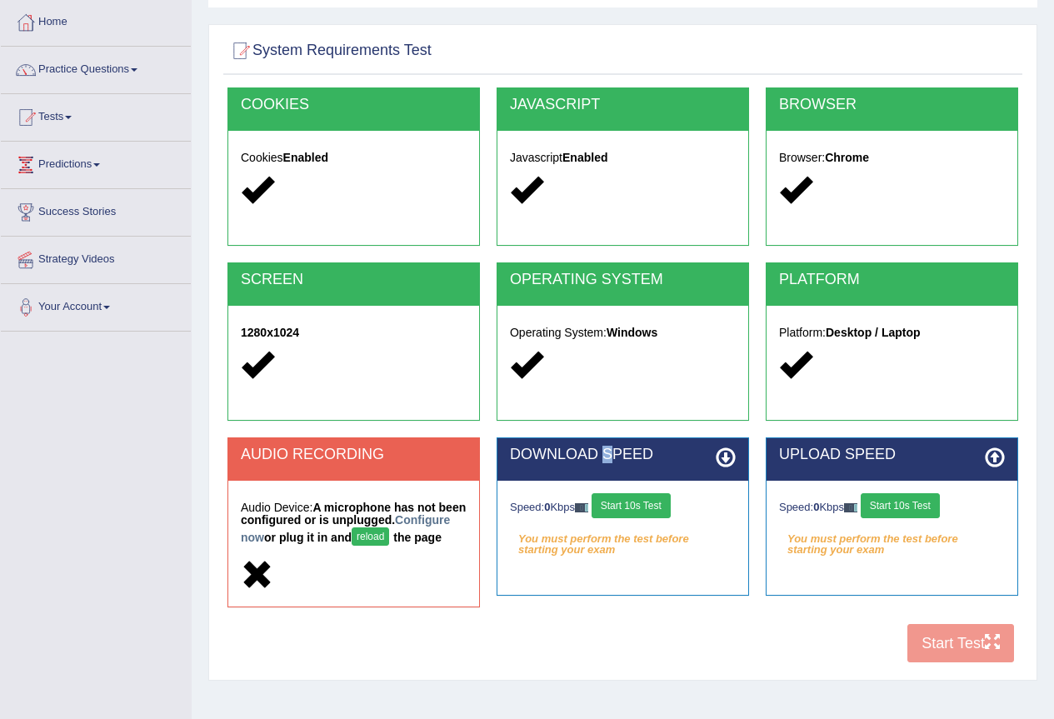
click at [646, 511] on button "Start 10s Test" at bounding box center [631, 505] width 79 height 25
click at [927, 501] on button "Start 10s Test" at bounding box center [900, 505] width 79 height 25
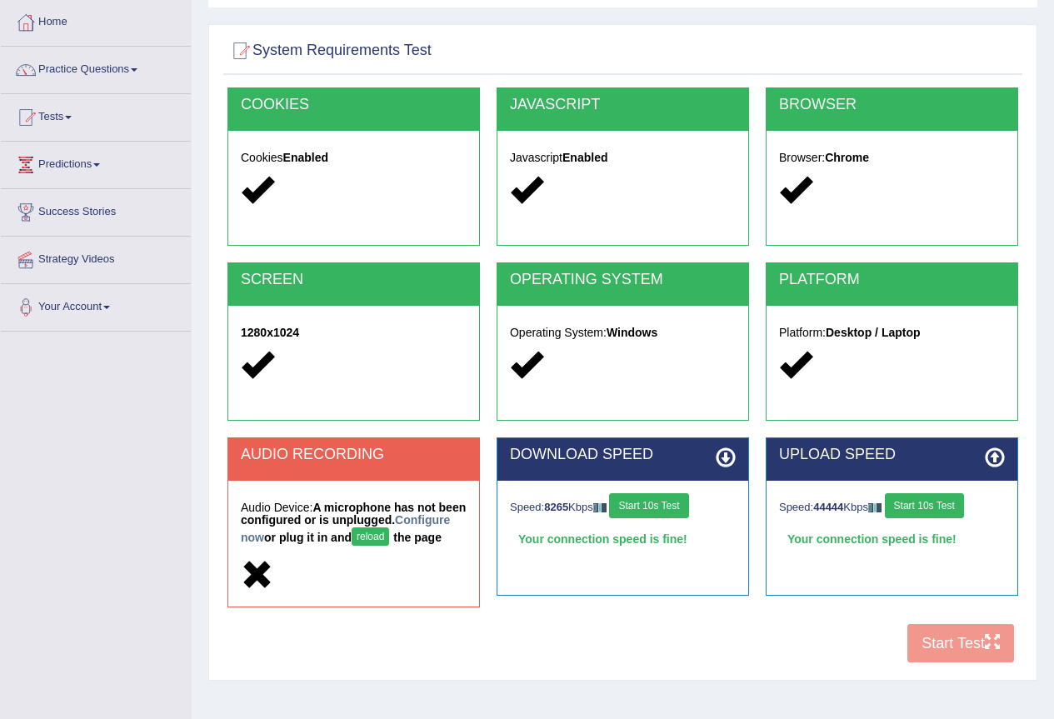
click at [369, 472] on div "AUDIO RECORDING" at bounding box center [353, 459] width 251 height 42
click at [389, 532] on button "reload" at bounding box center [370, 536] width 37 height 18
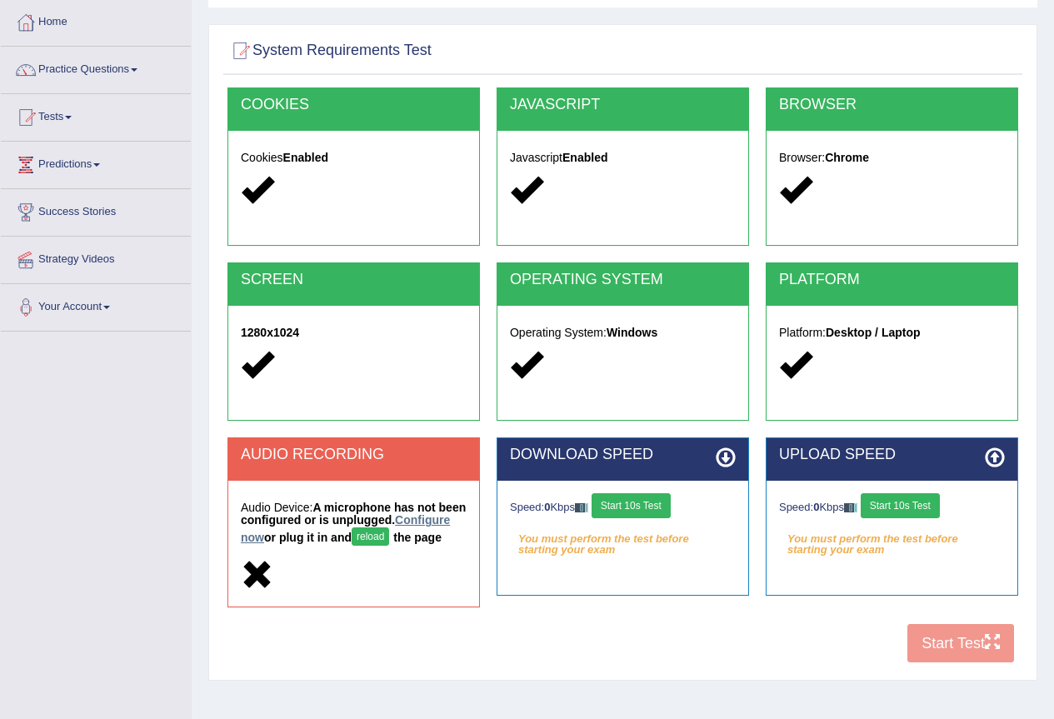
click at [298, 532] on link "Configure now" at bounding box center [345, 528] width 209 height 31
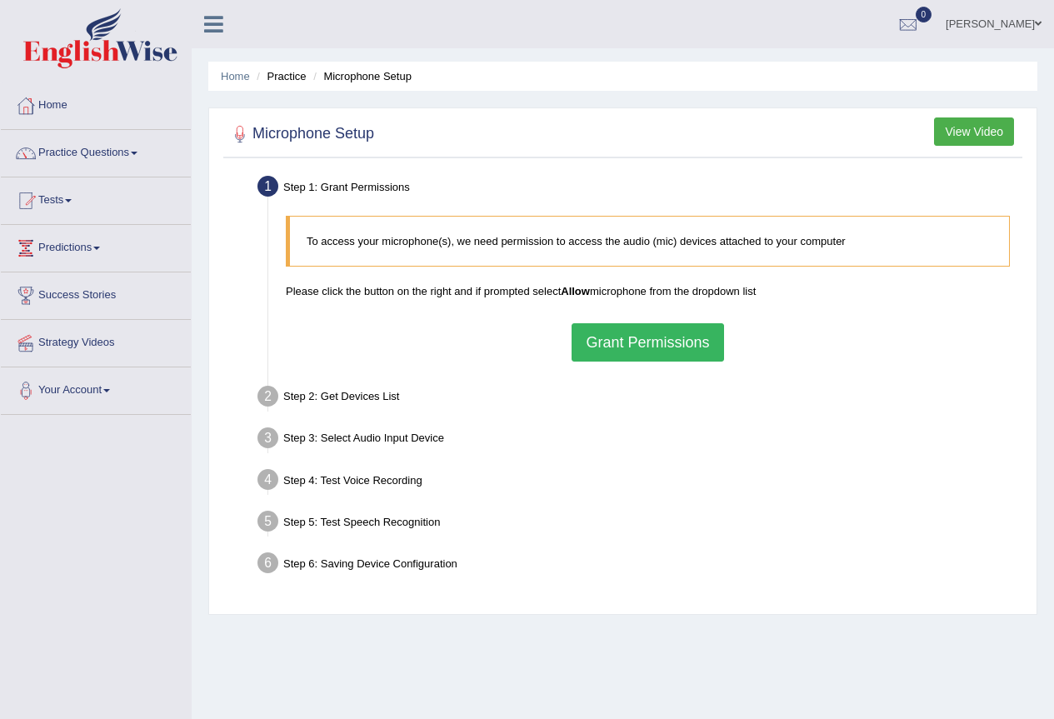
click at [653, 356] on button "Grant Permissions" at bounding box center [648, 342] width 152 height 38
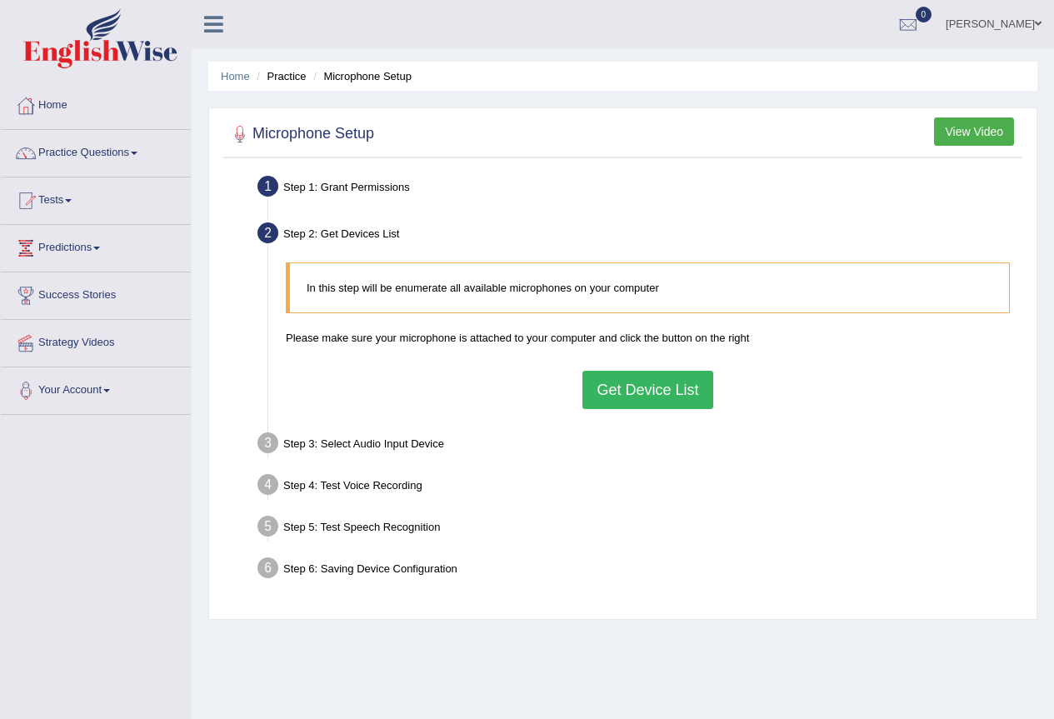
click at [653, 391] on button "Get Device List" at bounding box center [647, 390] width 130 height 38
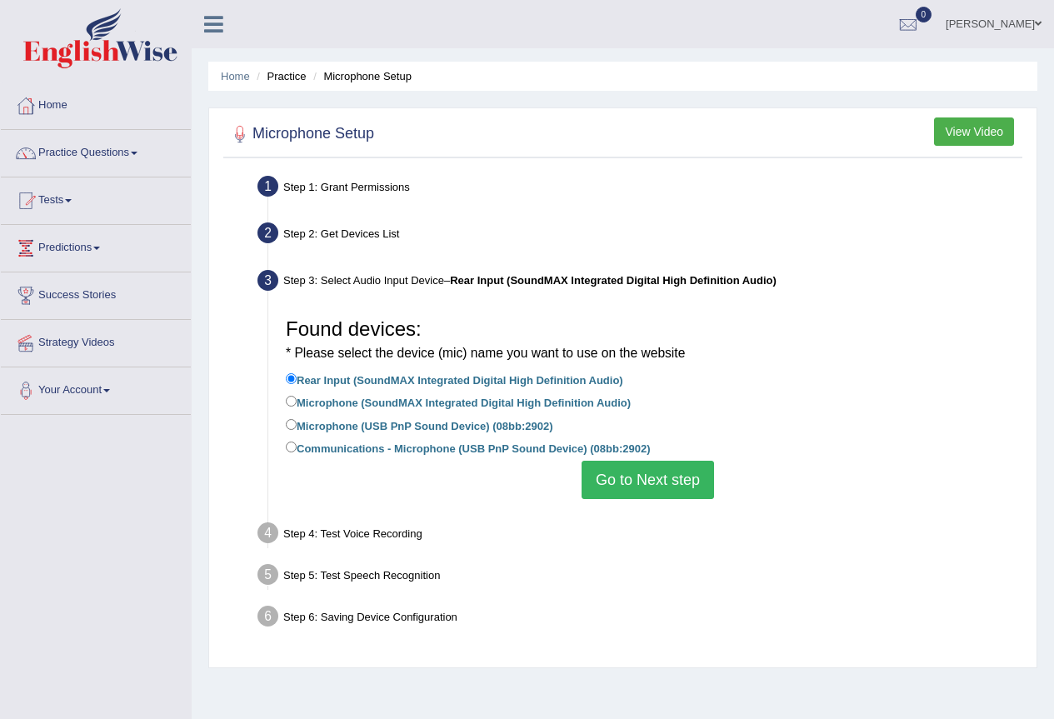
click at [622, 489] on button "Go to Next step" at bounding box center [648, 480] width 132 height 38
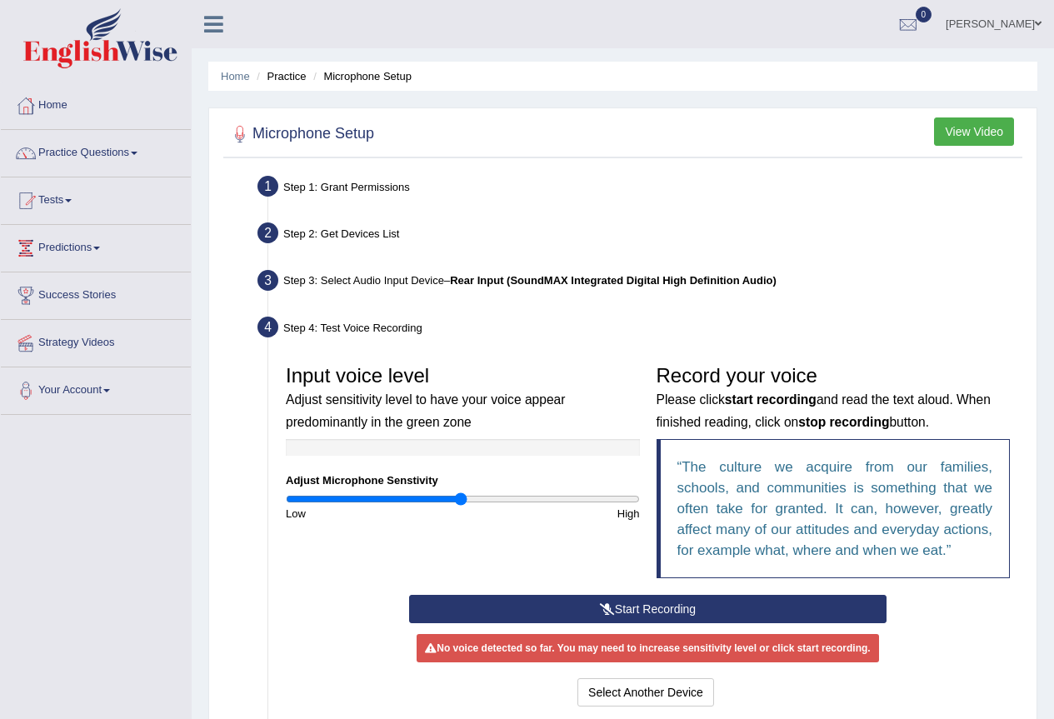
click at [647, 605] on button "Start Recording" at bounding box center [647, 609] width 477 height 28
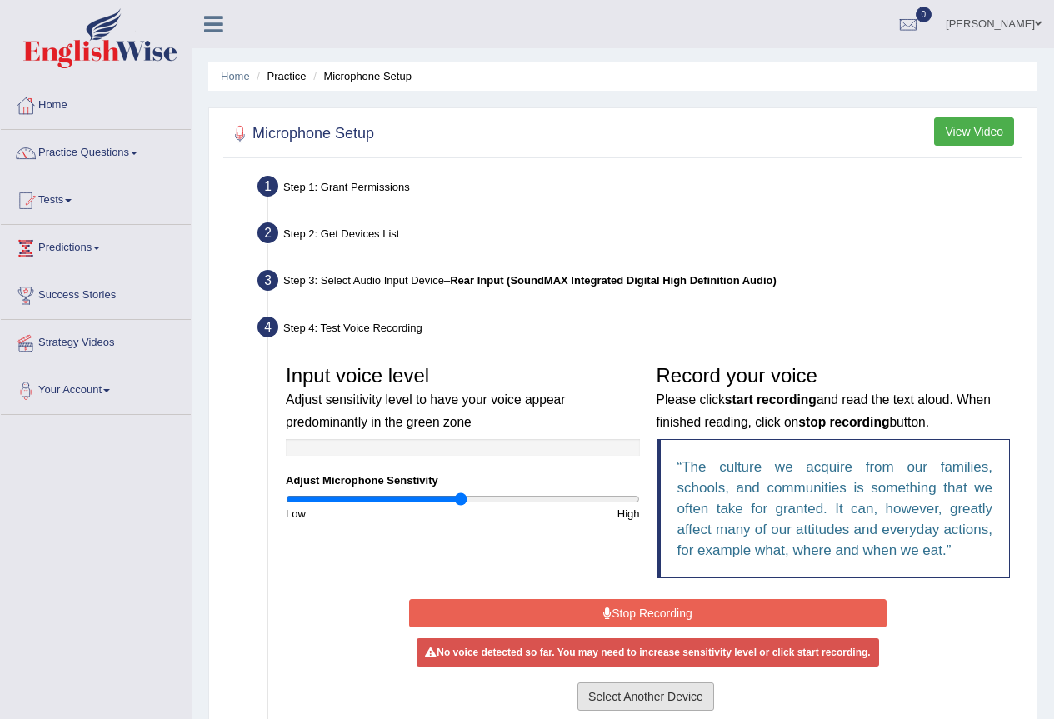
click at [640, 702] on button "Select Another Device" at bounding box center [645, 696] width 137 height 28
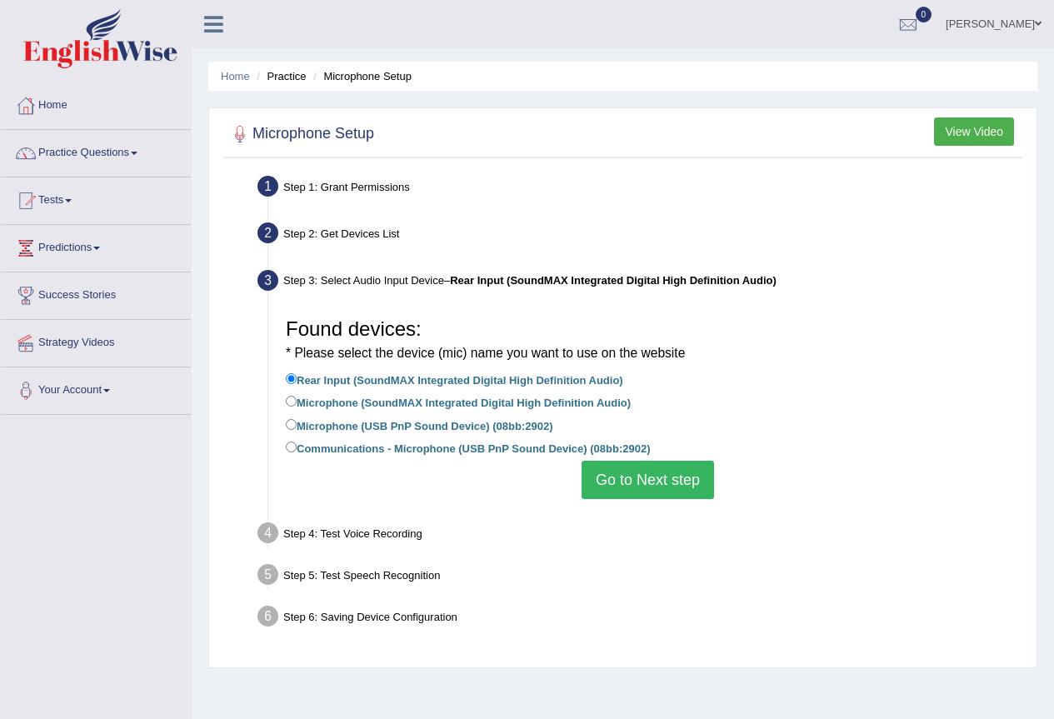
click at [648, 487] on button "Go to Next step" at bounding box center [648, 480] width 132 height 38
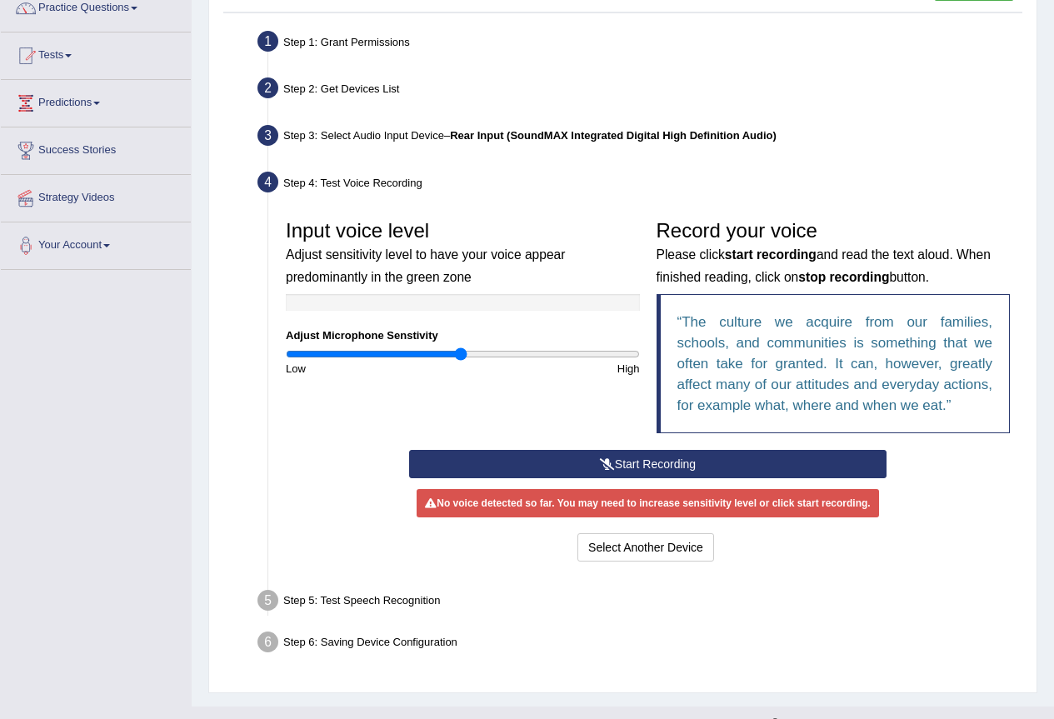
scroll to position [167, 0]
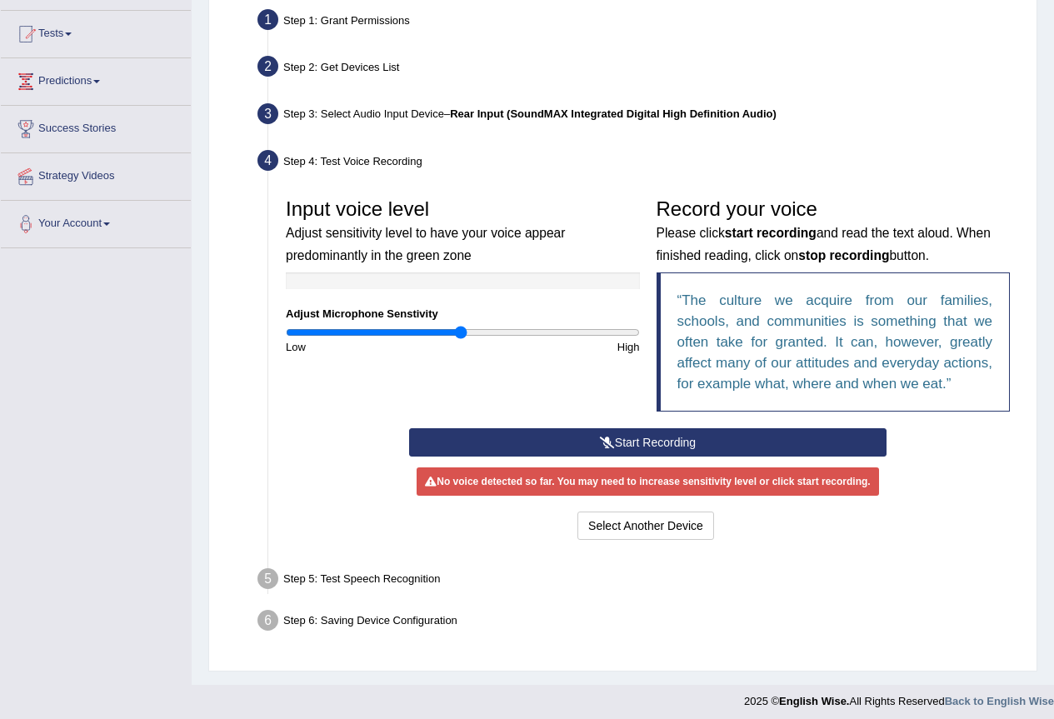
click at [622, 448] on button "Start Recording" at bounding box center [647, 442] width 477 height 28
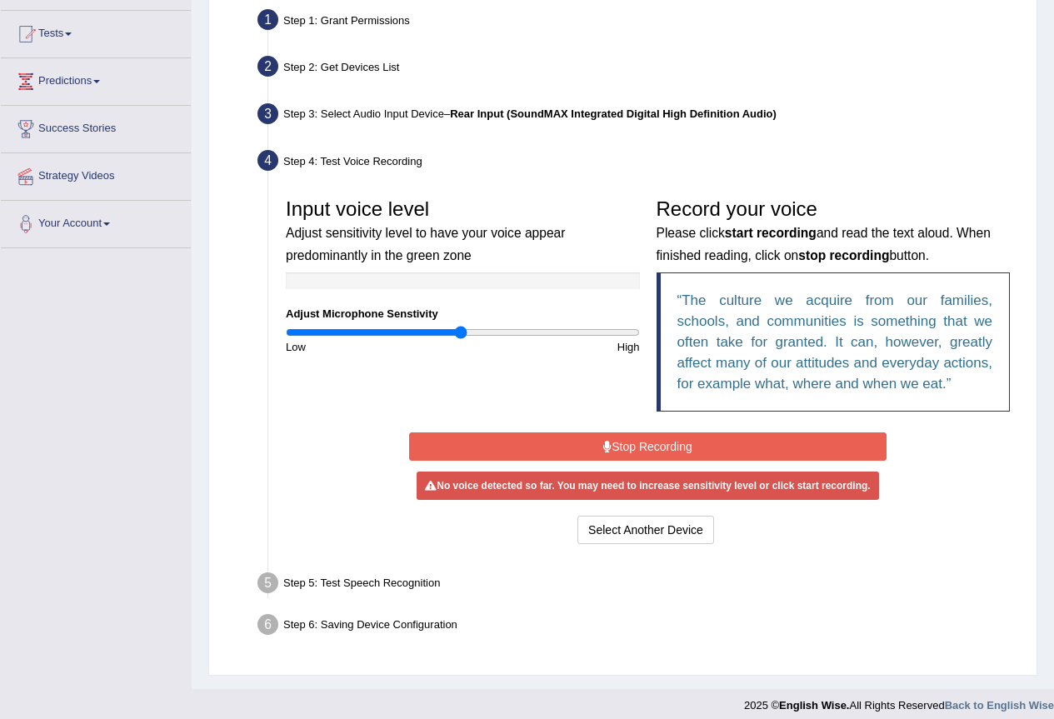
click at [607, 452] on button "Stop Recording" at bounding box center [647, 446] width 477 height 28
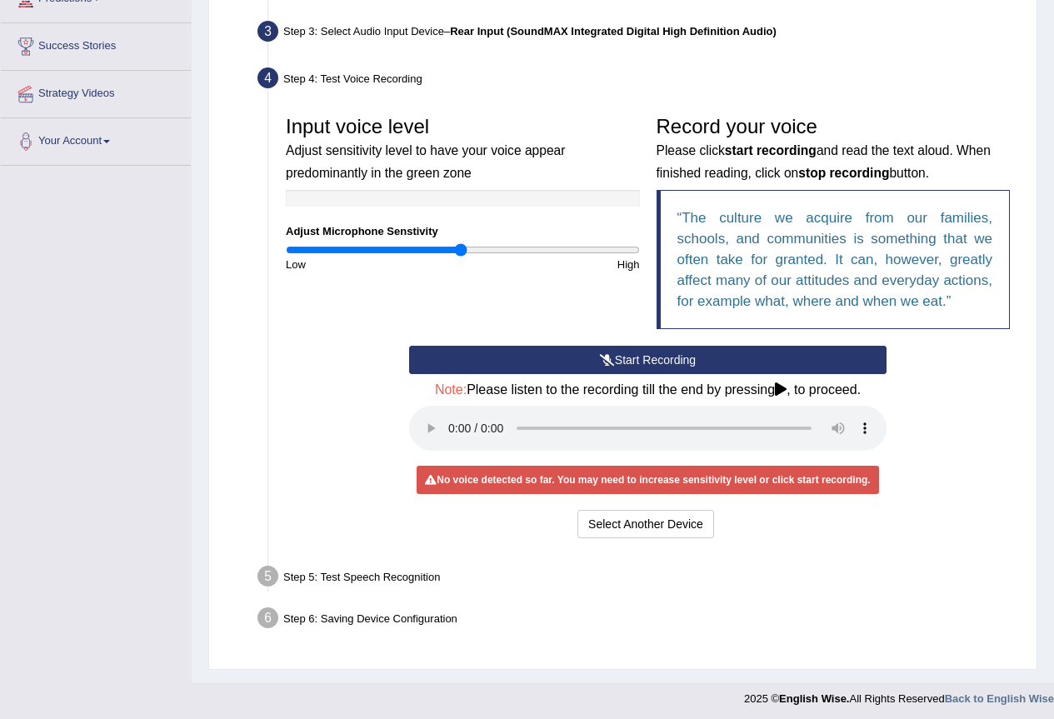
scroll to position [250, 0]
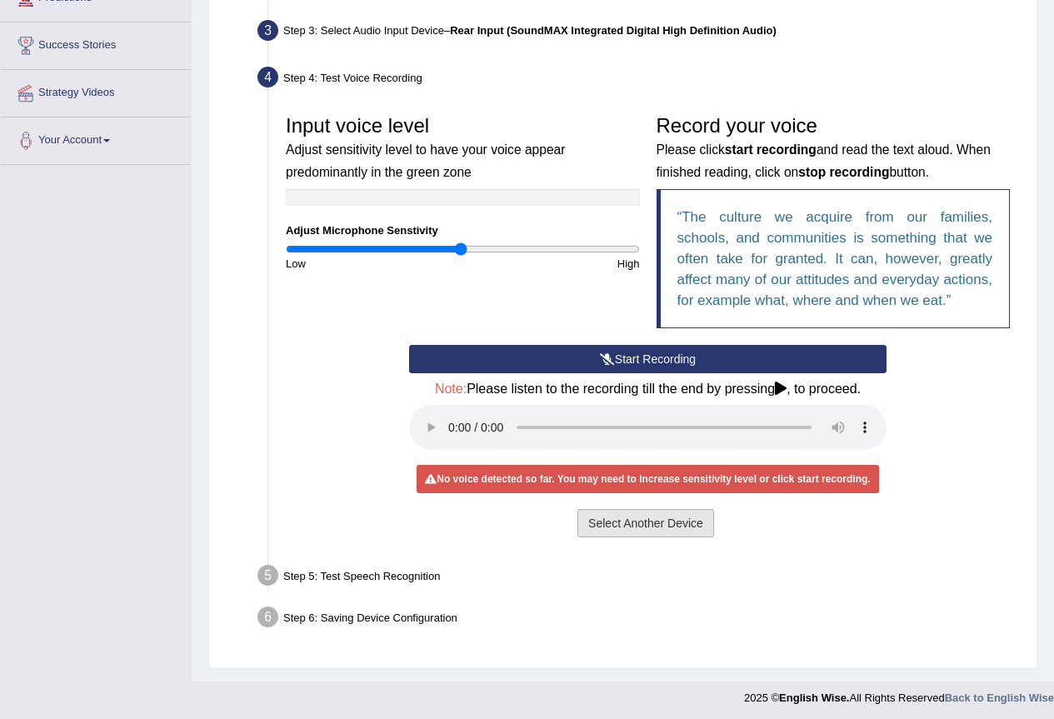
click at [652, 523] on button "Select Another Device" at bounding box center [645, 523] width 137 height 28
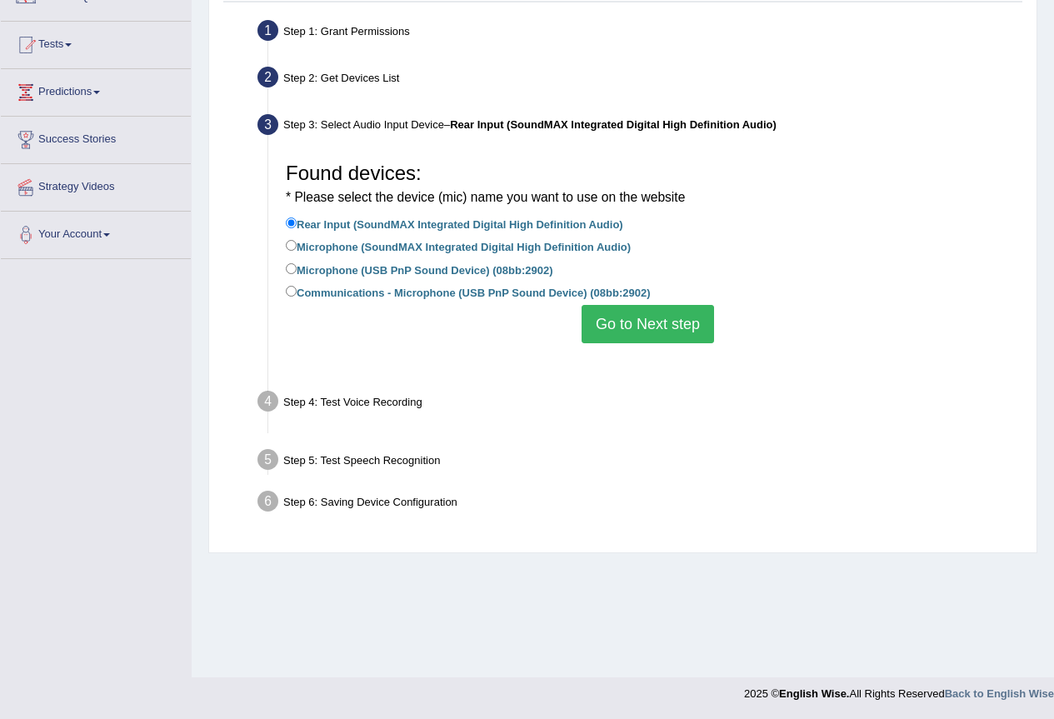
scroll to position [156, 0]
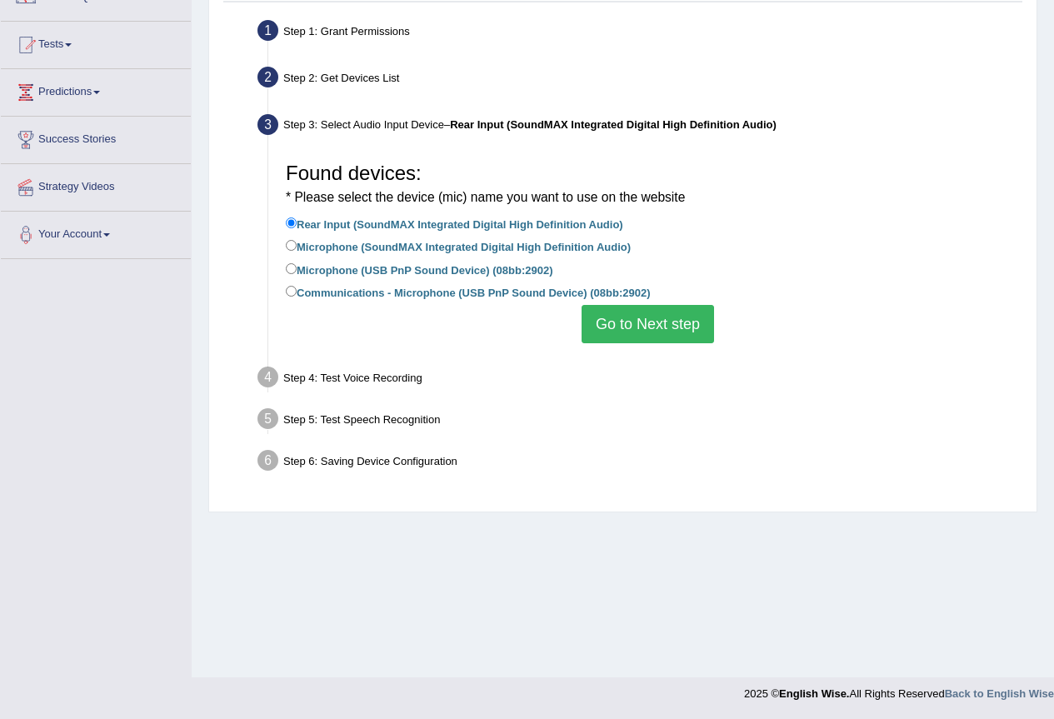
click at [389, 248] on label "Microphone (SoundMAX Integrated Digital High Definition Audio)" at bounding box center [458, 246] width 345 height 18
click at [297, 248] on input "Microphone (SoundMAX Integrated Digital High Definition Audio)" at bounding box center [291, 245] width 11 height 11
radio input "true"
click at [656, 322] on button "Go to Next step" at bounding box center [648, 324] width 132 height 38
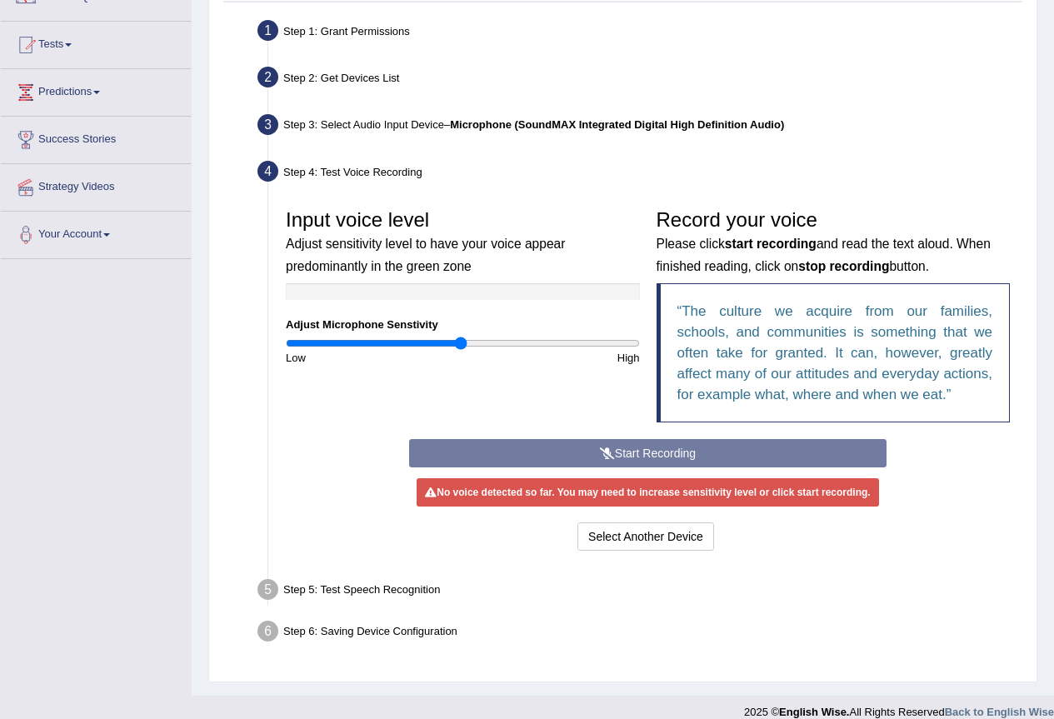
click at [644, 447] on div "Start Recording Stop Recording Note: Please listen to the recording till the en…" at bounding box center [648, 497] width 494 height 116
click at [610, 441] on div "Start Recording Stop Recording Note: Please listen to the recording till the en…" at bounding box center [648, 497] width 494 height 116
click at [628, 533] on button "Select Another Device" at bounding box center [645, 536] width 137 height 28
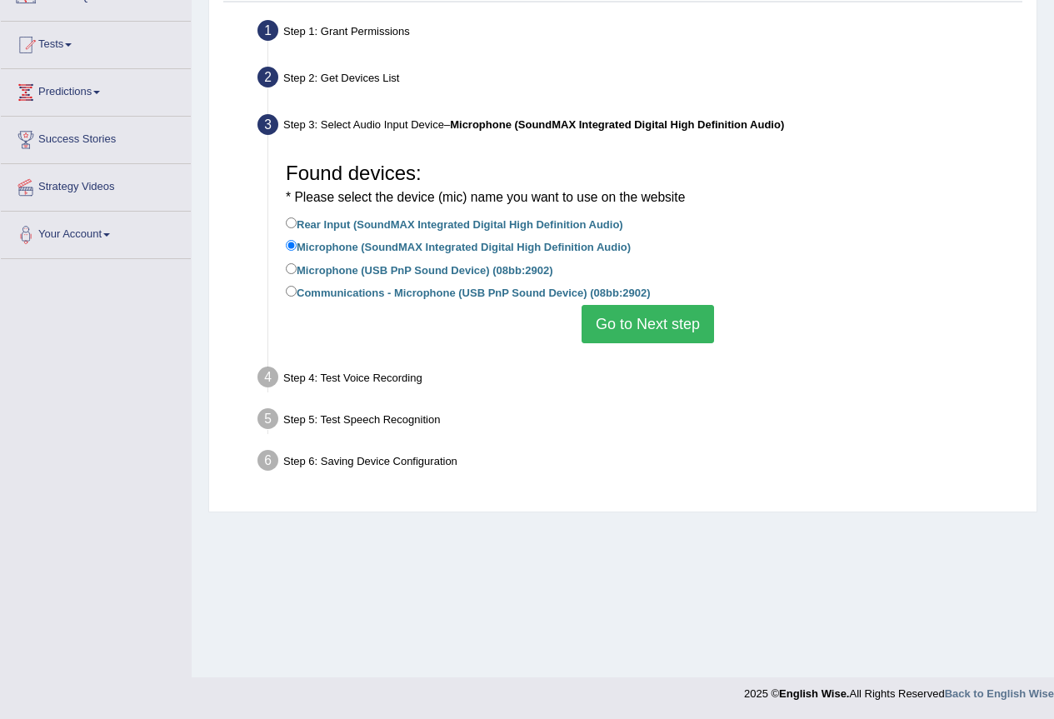
click at [469, 267] on label "Microphone (USB PnP Sound Device) (08bb:2902)" at bounding box center [419, 269] width 267 height 18
click at [297, 267] on input "Microphone (USB PnP Sound Device) (08bb:2902)" at bounding box center [291, 268] width 11 height 11
radio input "true"
click at [631, 321] on button "Go to Next step" at bounding box center [648, 324] width 132 height 38
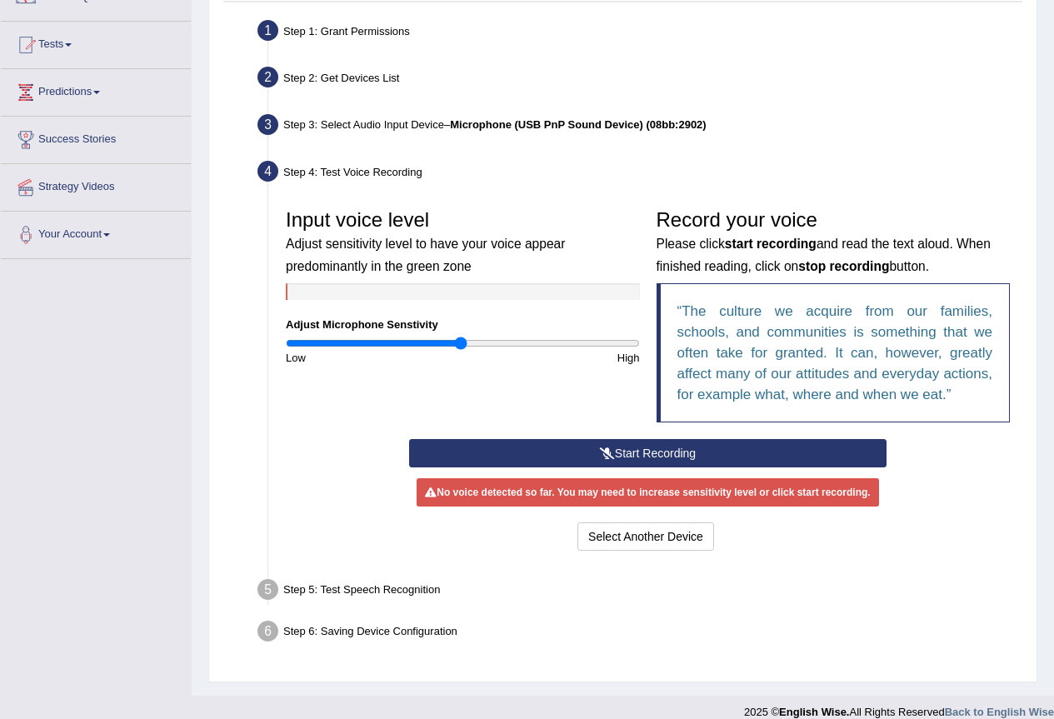
click at [670, 447] on button "Start Recording" at bounding box center [647, 453] width 477 height 28
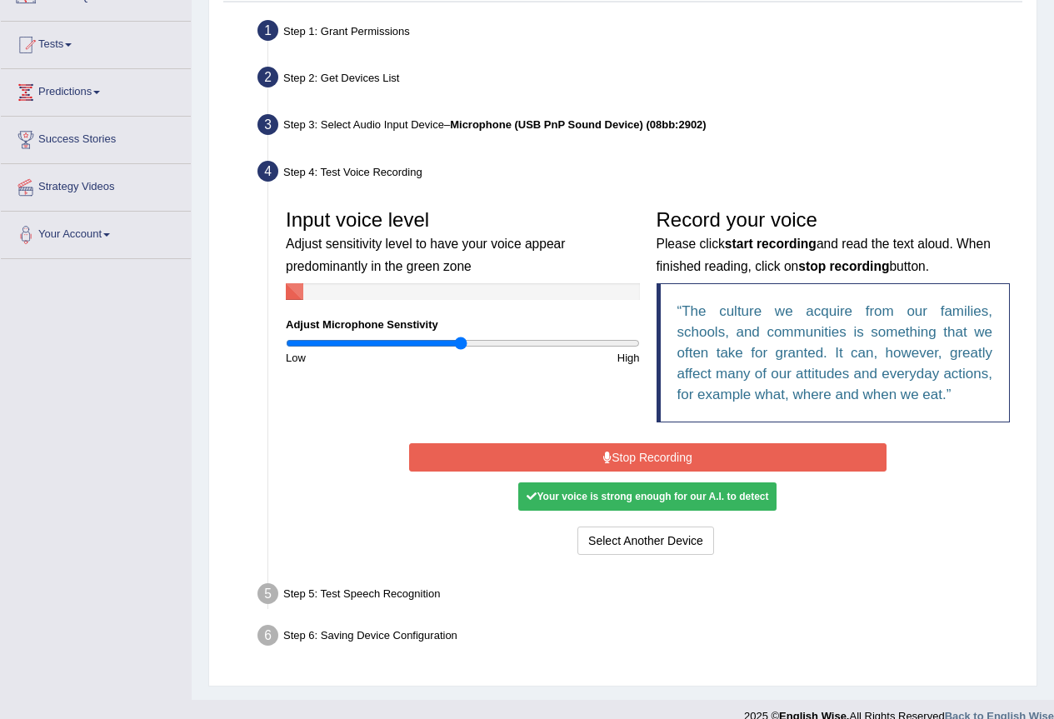
click at [654, 457] on button "Stop Recording" at bounding box center [647, 457] width 477 height 28
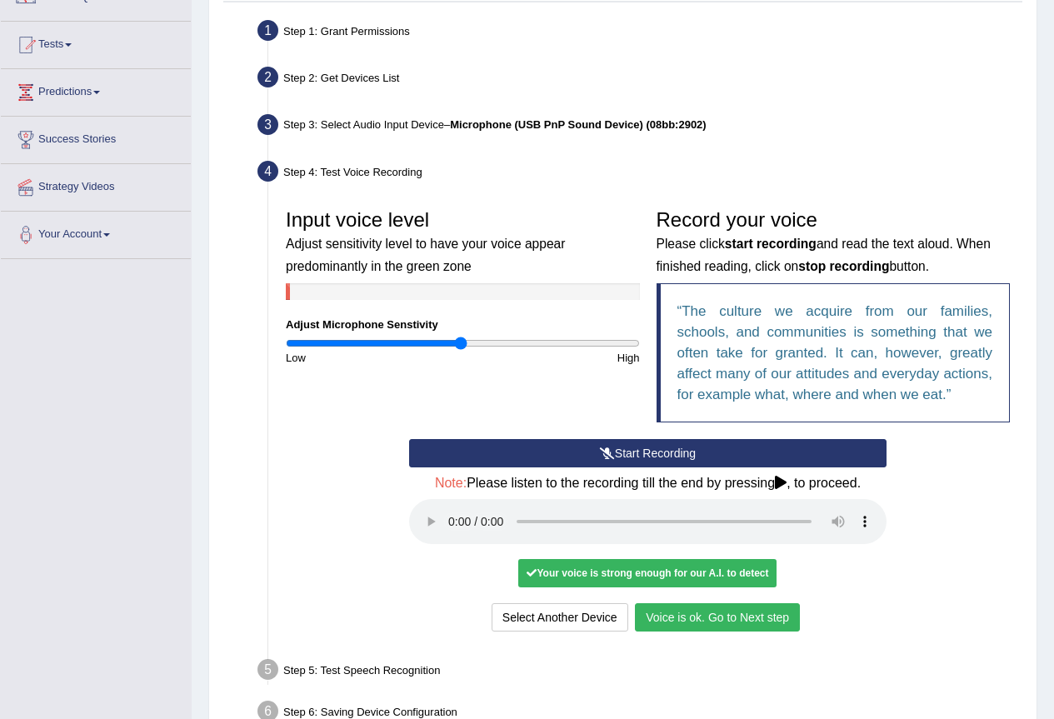
click at [711, 616] on button "Voice is ok. Go to Next step" at bounding box center [717, 617] width 165 height 28
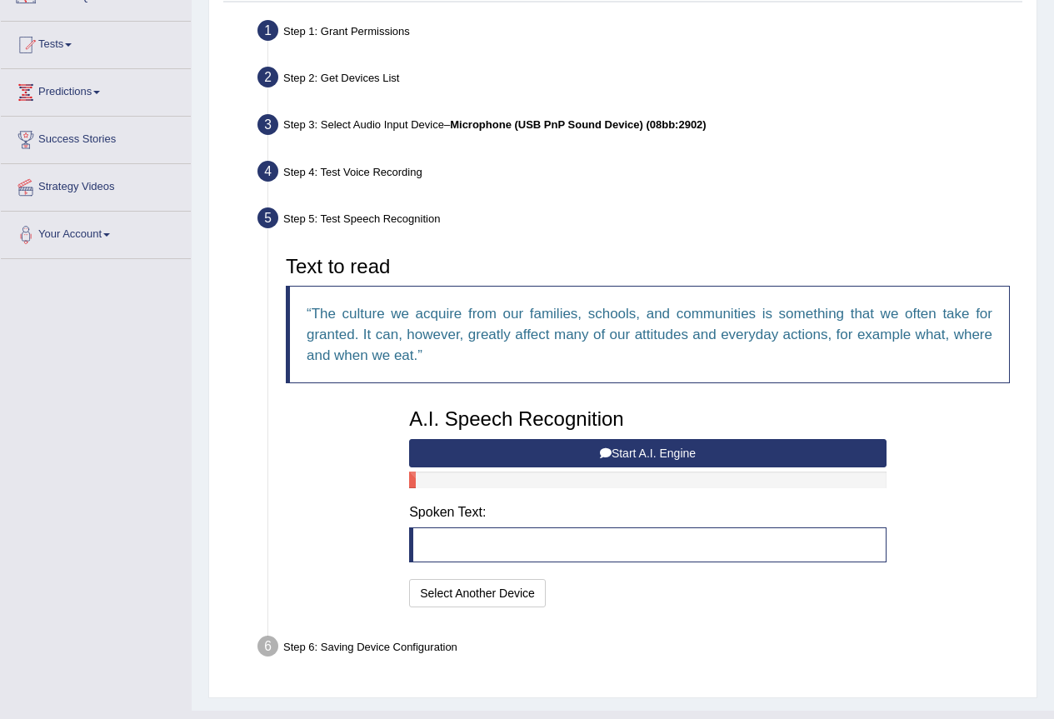
click at [617, 451] on button "Start A.I. Engine" at bounding box center [647, 453] width 477 height 28
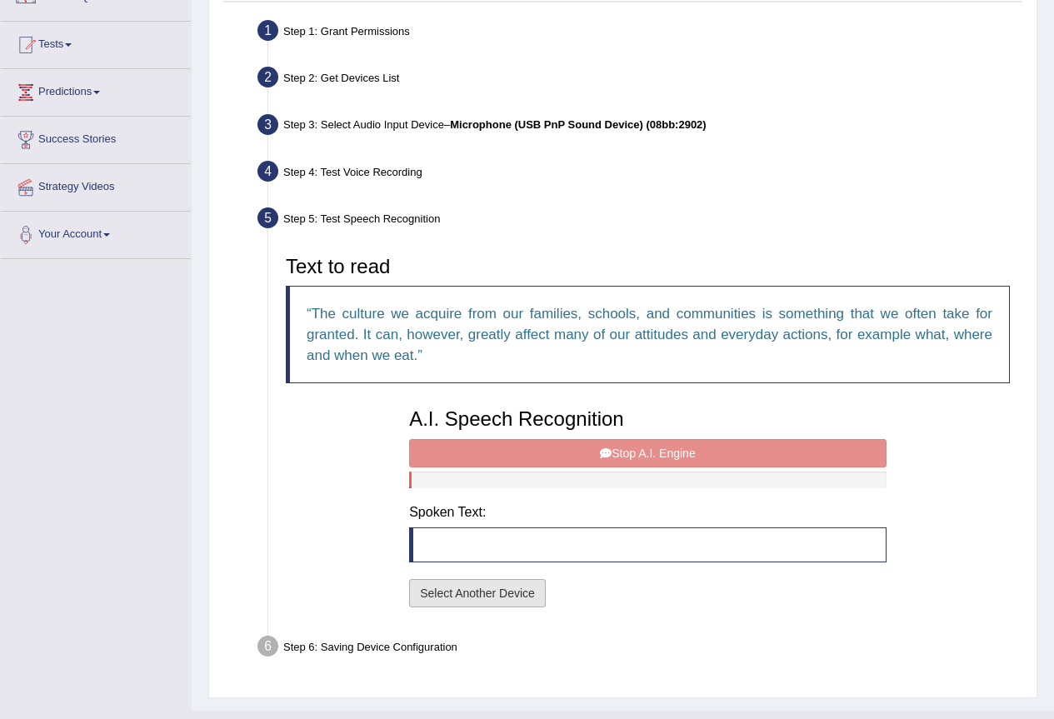
click at [492, 595] on button "Select Another Device" at bounding box center [477, 593] width 137 height 28
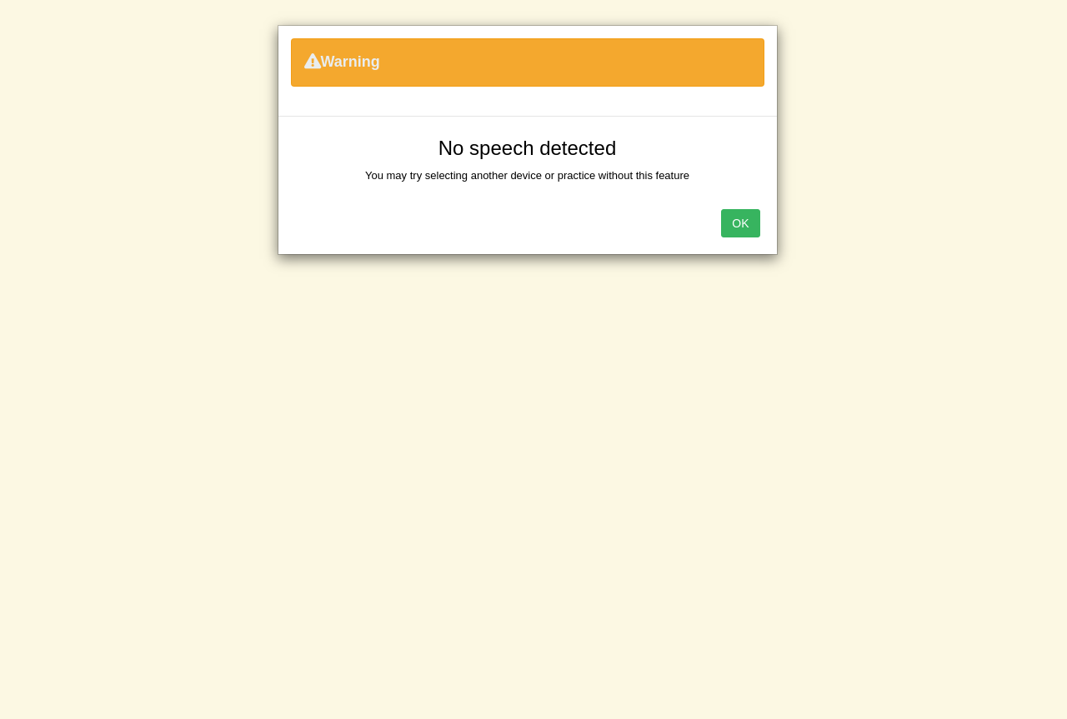
click at [757, 229] on button "OK" at bounding box center [740, 223] width 38 height 28
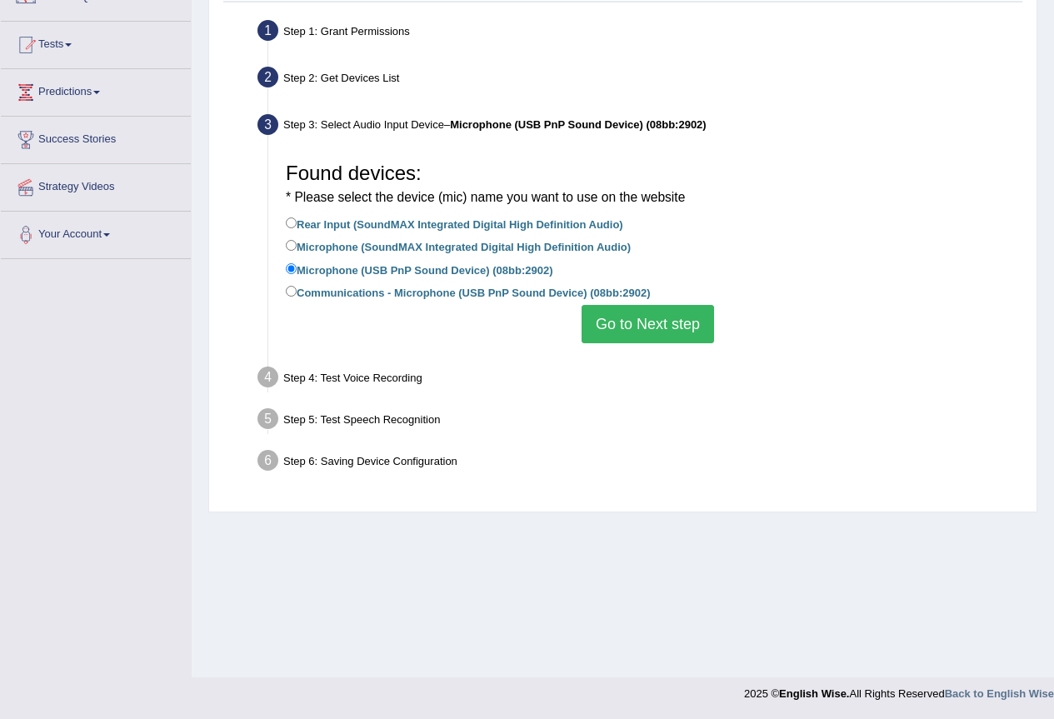
click at [650, 322] on button "Go to Next step" at bounding box center [648, 324] width 132 height 38
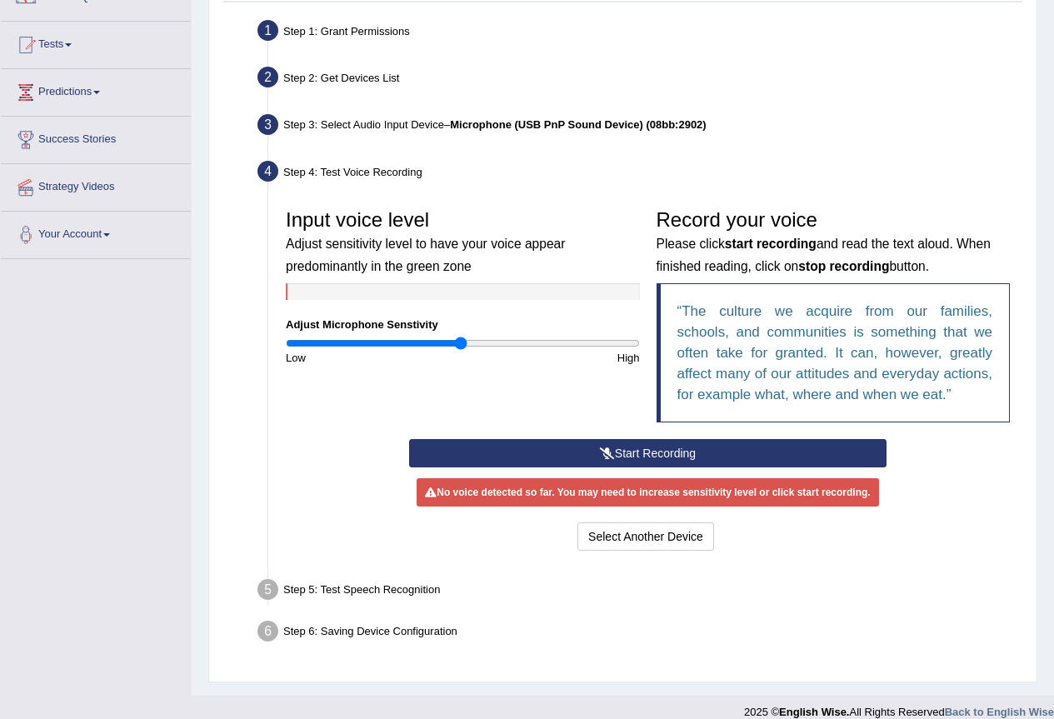
click at [616, 446] on button "Start Recording" at bounding box center [647, 453] width 477 height 28
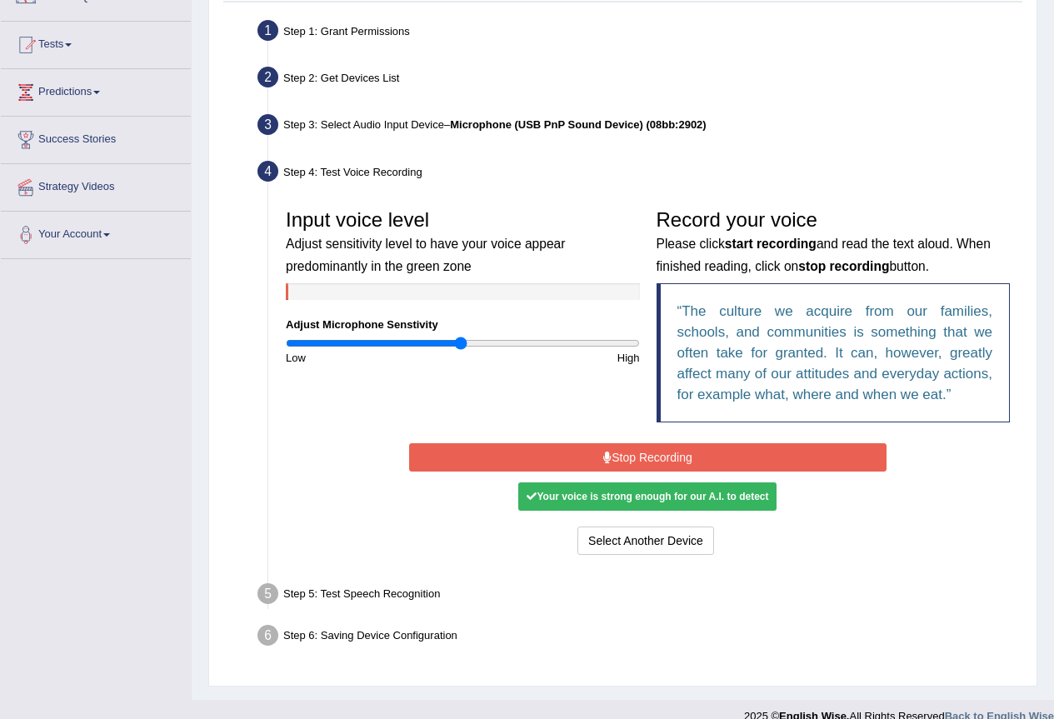
click at [620, 462] on button "Stop Recording" at bounding box center [647, 457] width 477 height 28
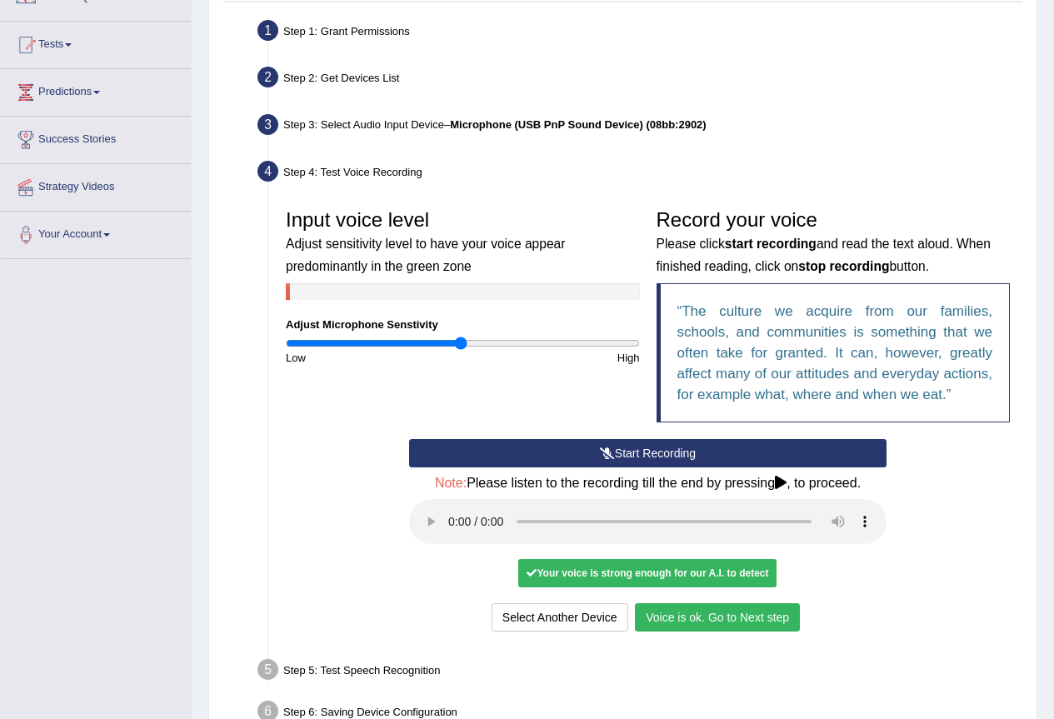
click at [718, 624] on button "Voice is ok. Go to Next step" at bounding box center [717, 617] width 165 height 28
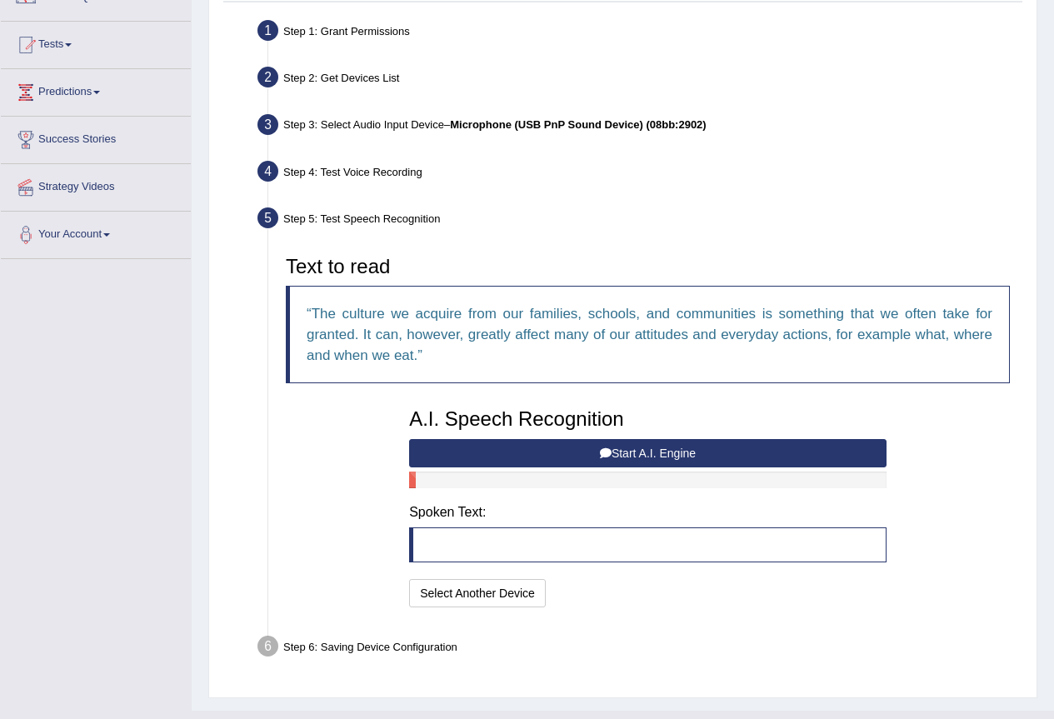
click at [641, 459] on button "Start A.I. Engine" at bounding box center [647, 453] width 477 height 28
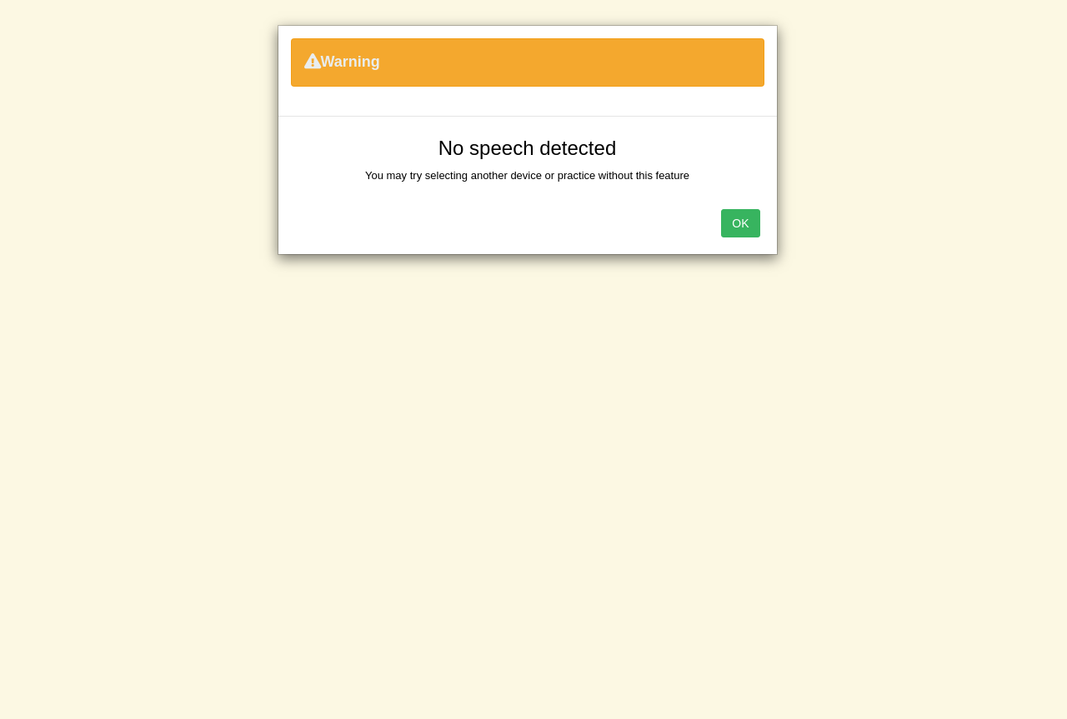
click at [749, 224] on button "OK" at bounding box center [740, 223] width 38 height 28
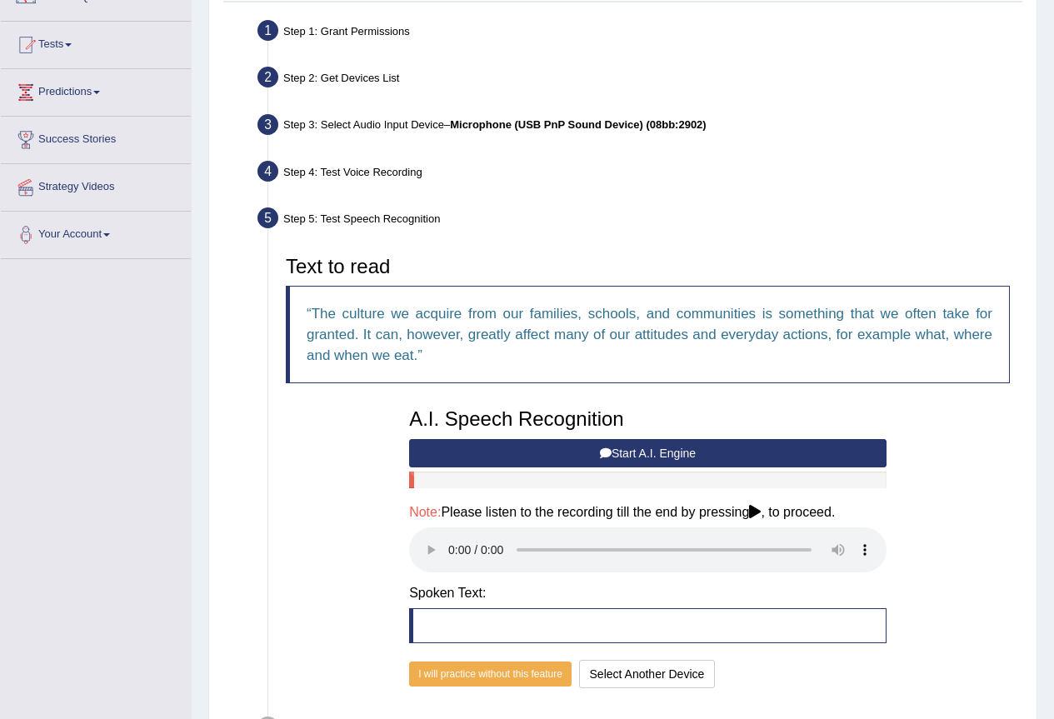
click at [443, 619] on blockquote at bounding box center [647, 625] width 477 height 35
click at [530, 669] on button "I will practice without this feature" at bounding box center [490, 674] width 162 height 25
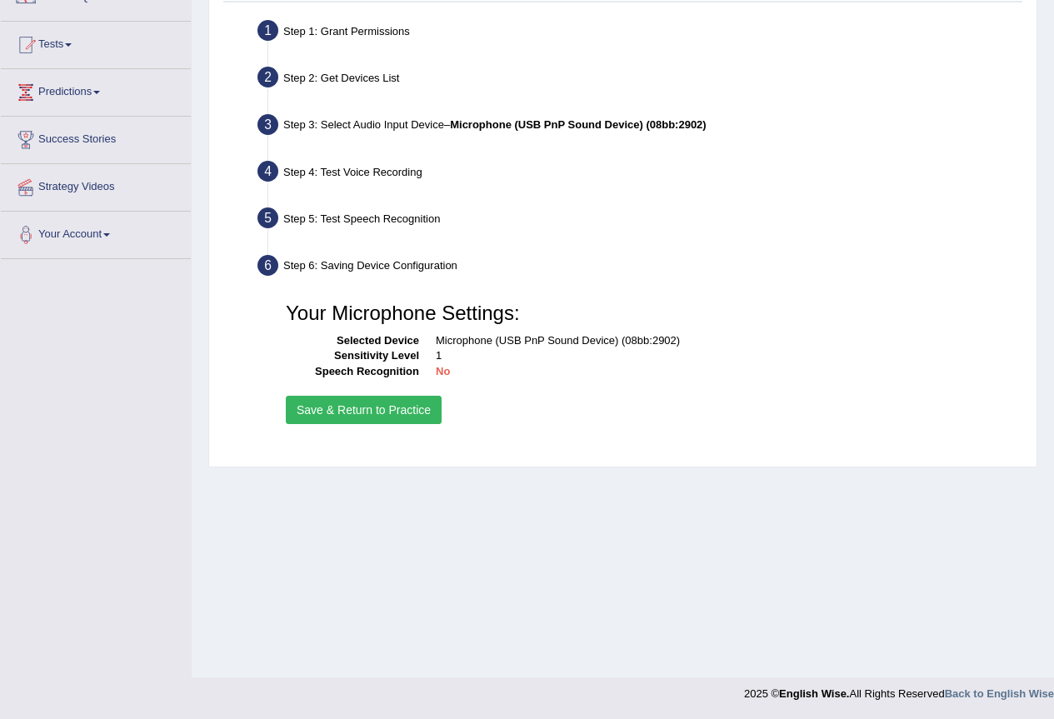
click at [347, 414] on button "Save & Return to Practice" at bounding box center [364, 410] width 156 height 28
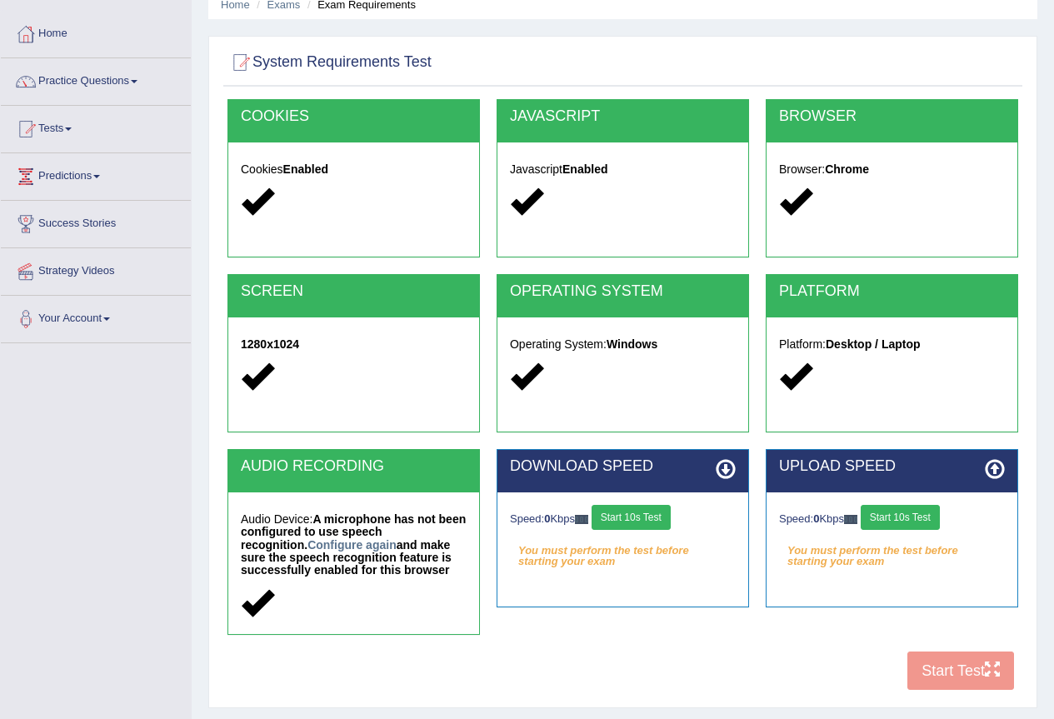
scroll to position [156, 0]
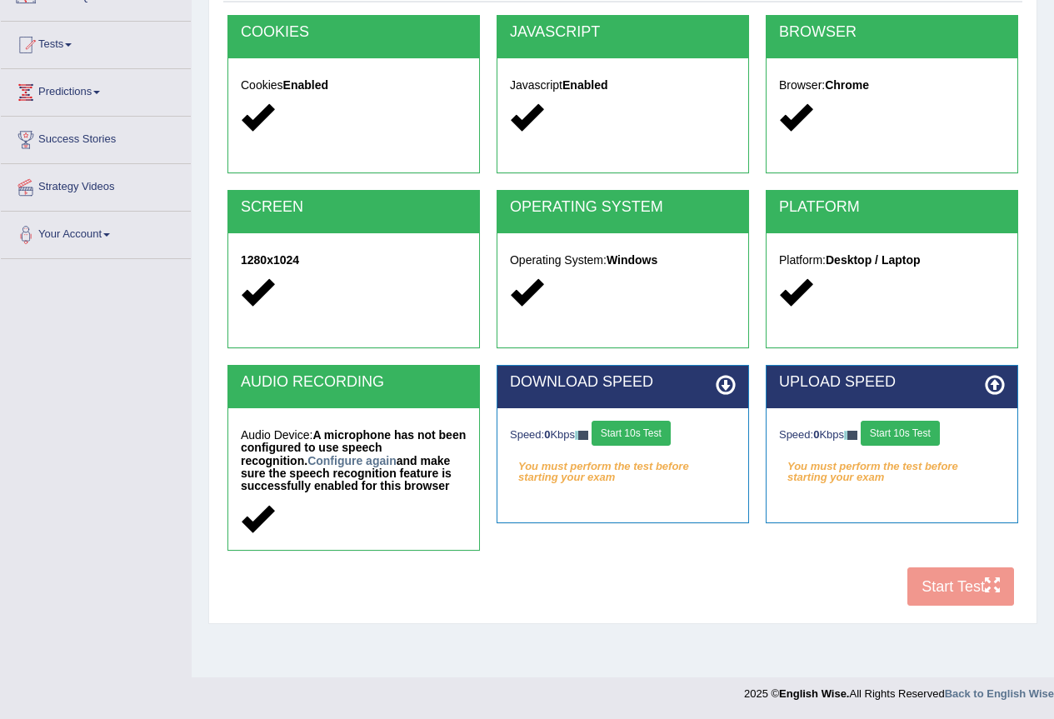
click at [666, 432] on button "Start 10s Test" at bounding box center [631, 433] width 79 height 25
drag, startPoint x: 912, startPoint y: 428, endPoint x: 904, endPoint y: 430, distance: 8.5
click at [912, 430] on button "Start 10s Test" at bounding box center [900, 433] width 79 height 25
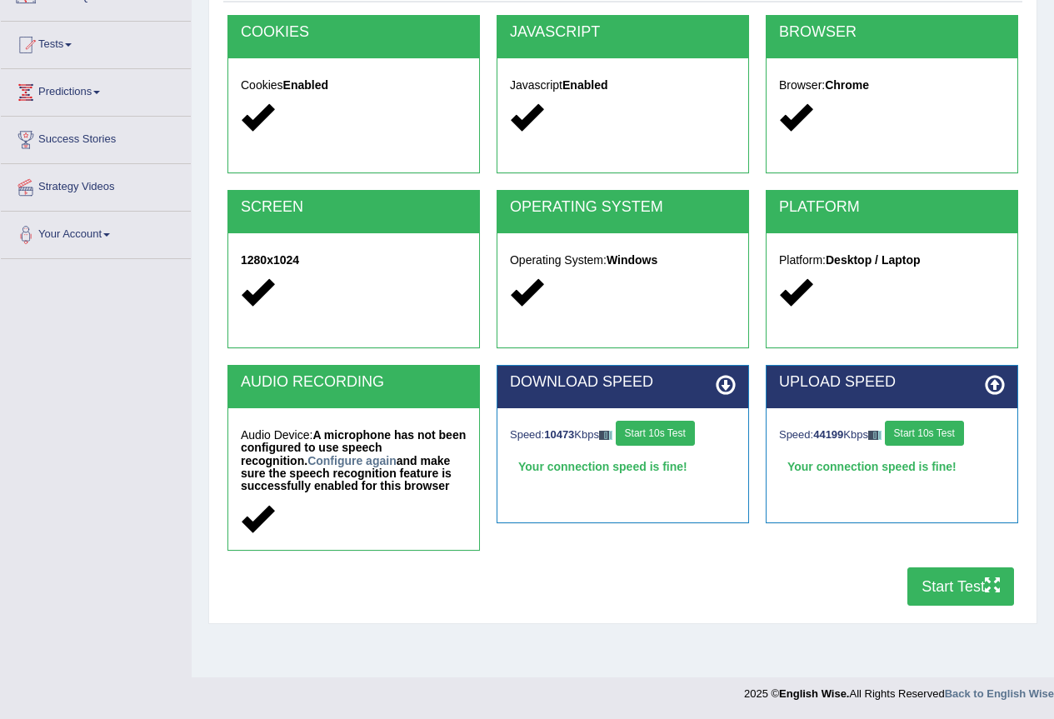
click at [967, 582] on button "Start Test" at bounding box center [960, 586] width 107 height 38
